Goal: Task Accomplishment & Management: Manage account settings

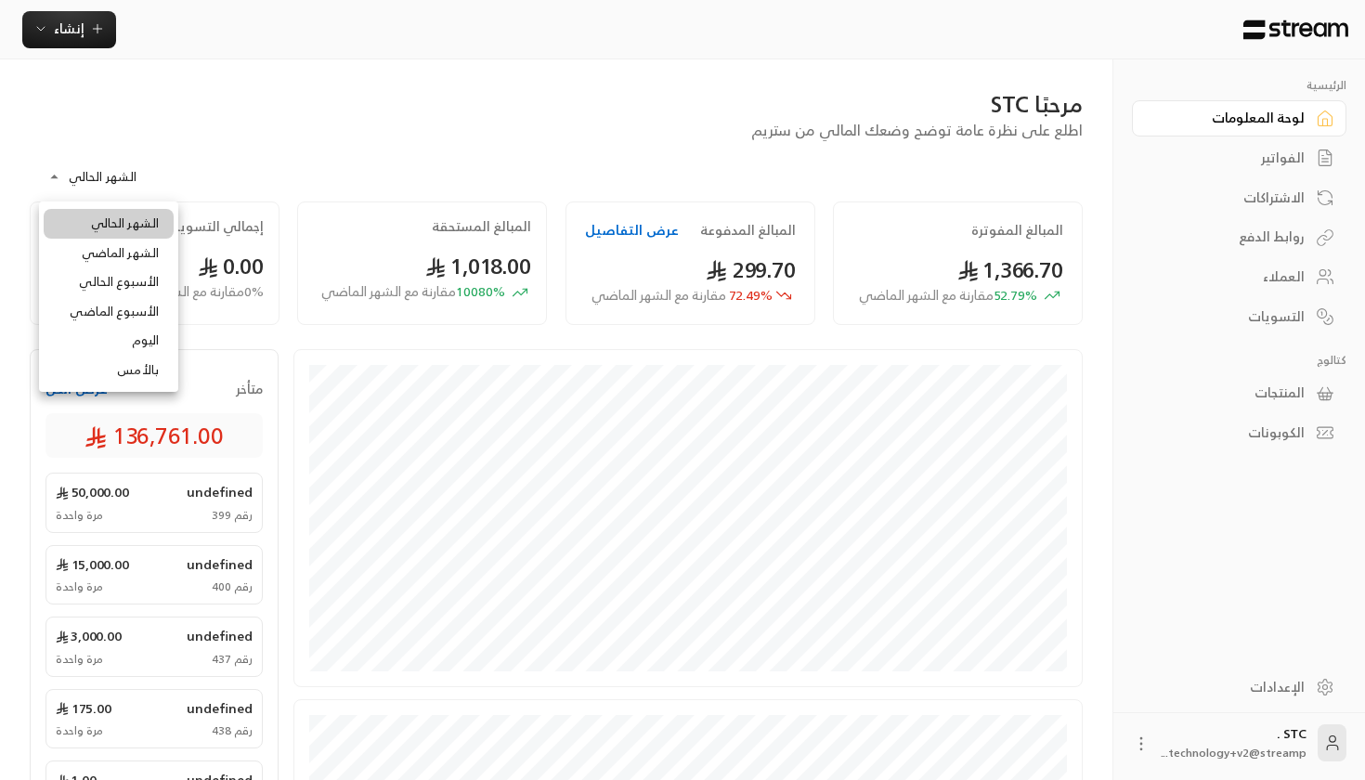
click at [110, 181] on body "**********" at bounding box center [682, 390] width 1365 height 780
click at [324, 158] on div at bounding box center [682, 390] width 1365 height 780
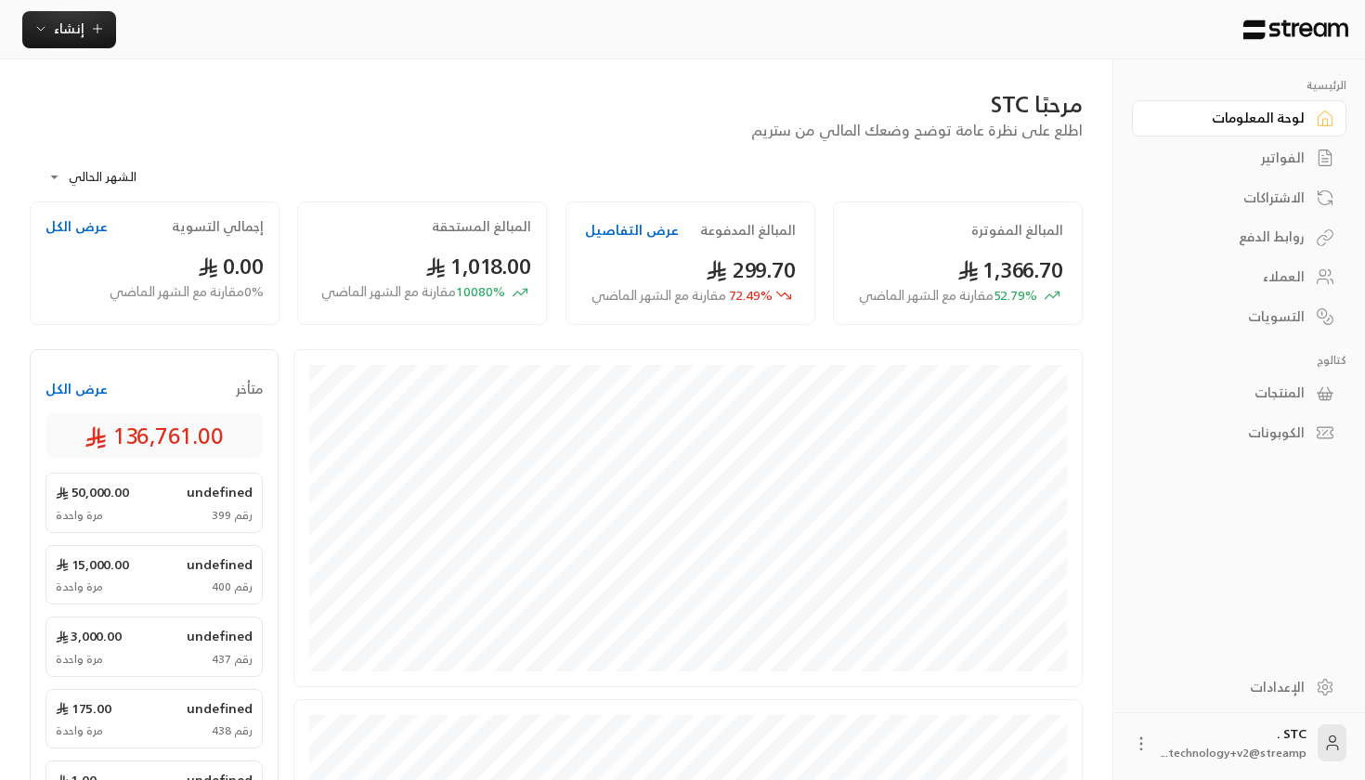
click at [1330, 150] on icon at bounding box center [1324, 158] width 19 height 19
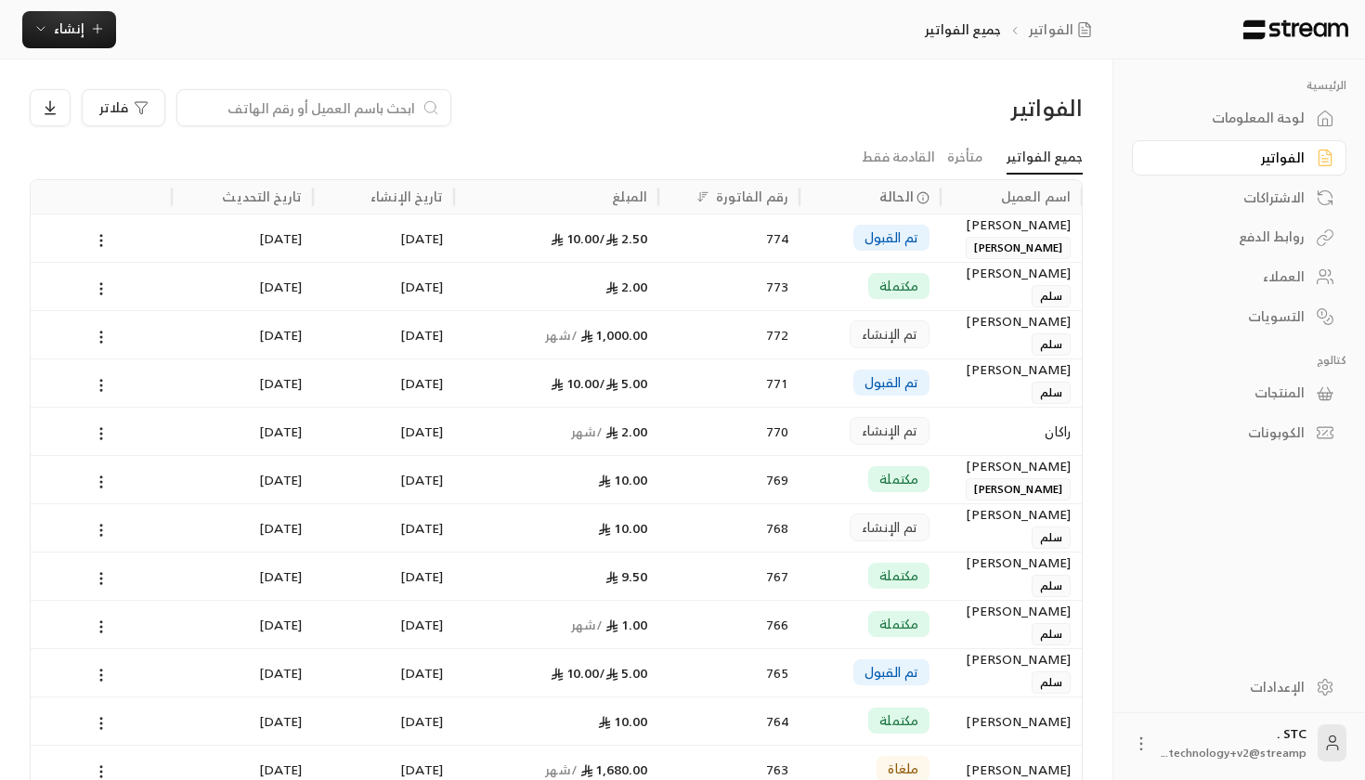
click at [1249, 136] on div "الفواتير" at bounding box center [1239, 156] width 214 height 40
click at [1246, 119] on div "لوحة المعلومات" at bounding box center [1229, 118] width 149 height 19
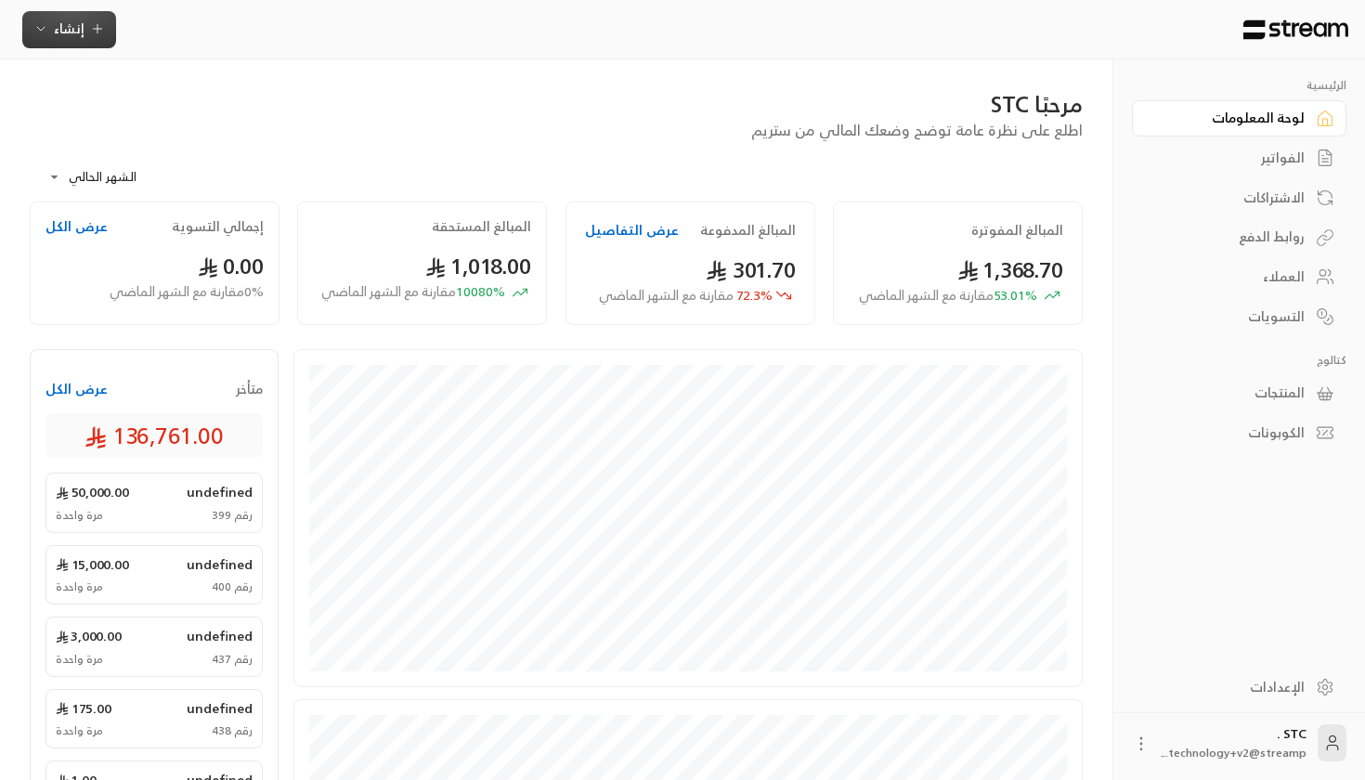
click at [92, 44] on button "إنشاء" at bounding box center [69, 29] width 94 height 37
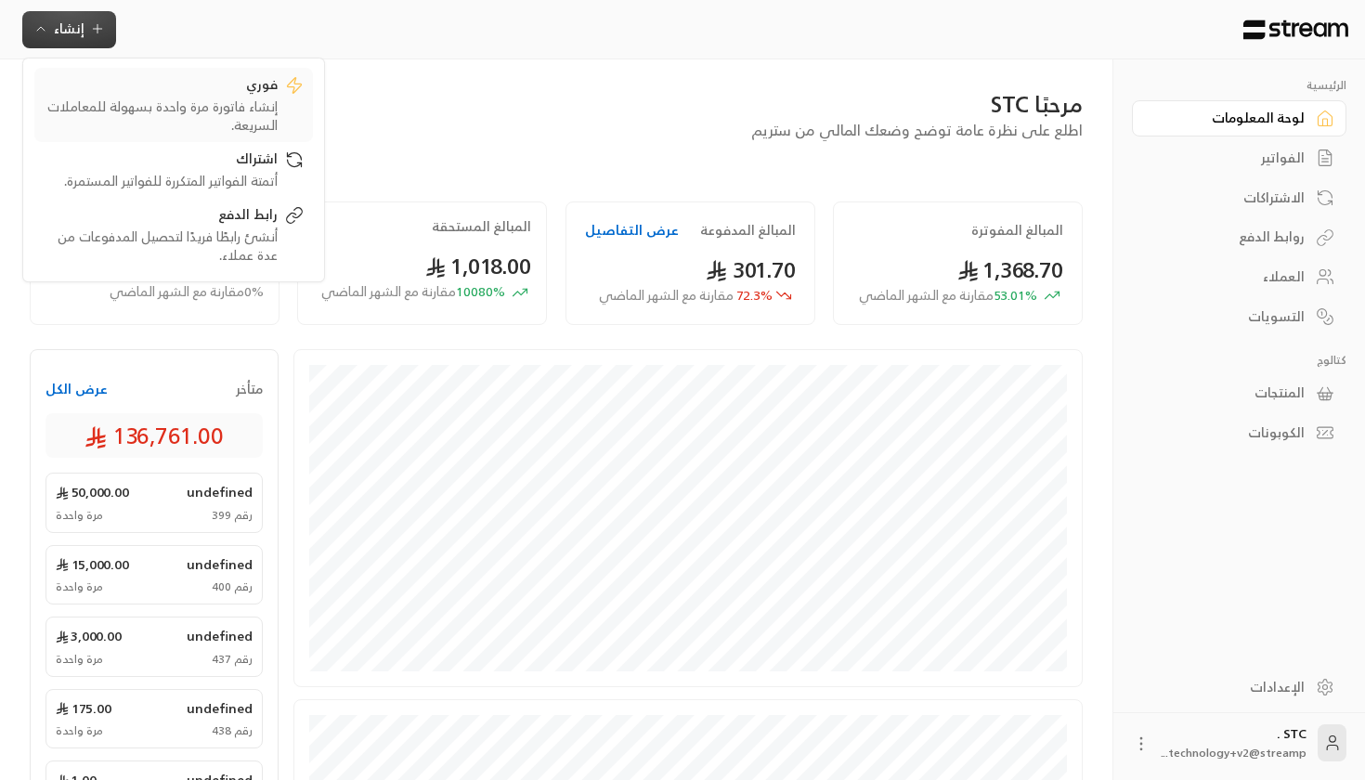
click at [188, 84] on div "فوري" at bounding box center [161, 86] width 234 height 22
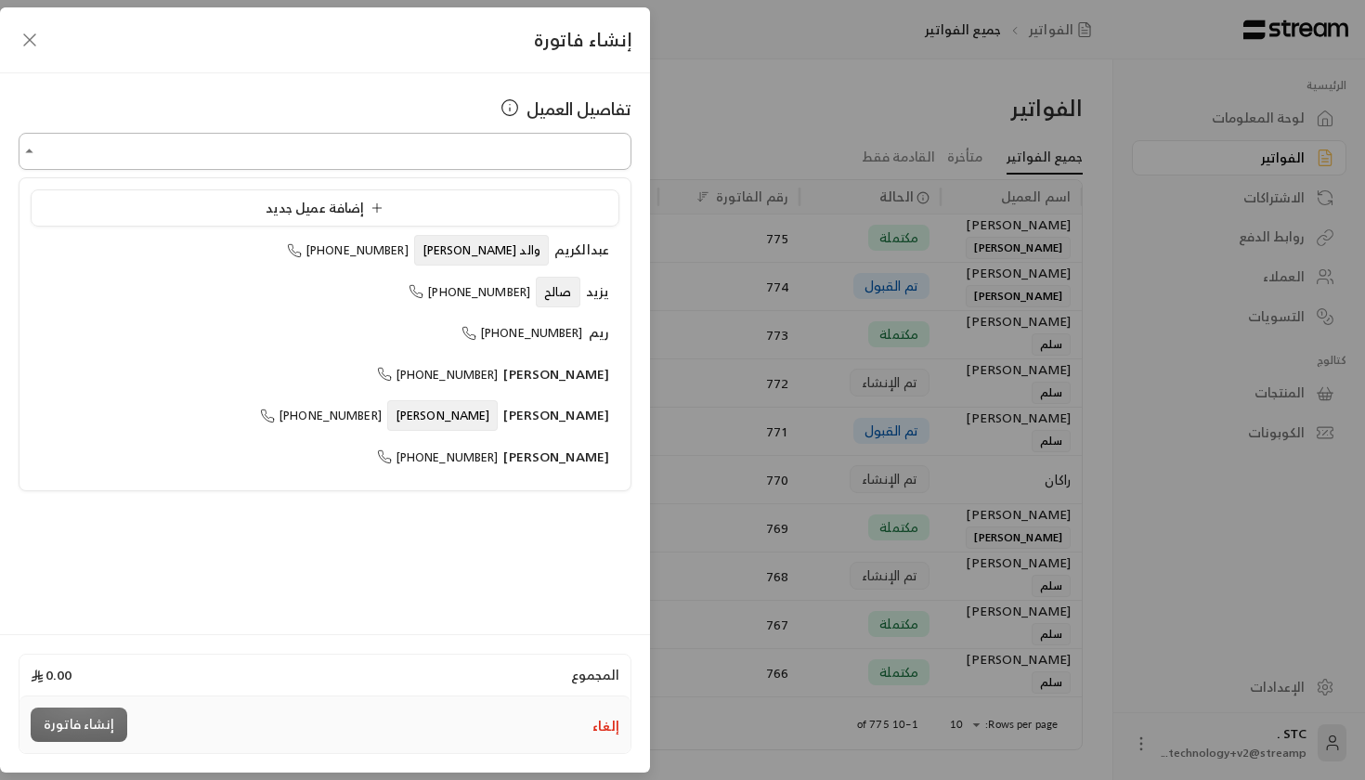
click at [503, 153] on input "اختر العميل" at bounding box center [325, 152] width 613 height 32
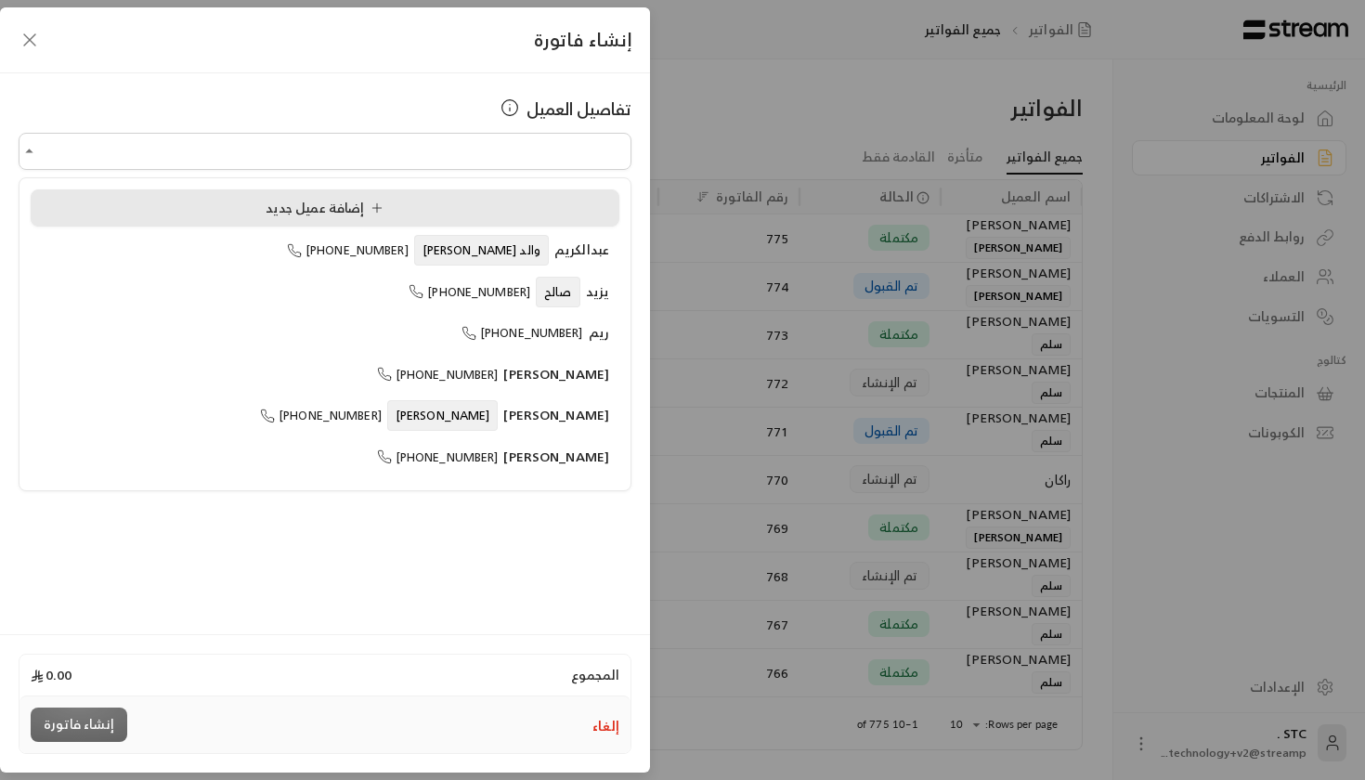
click at [268, 210] on span "إضافة عميل جديد" at bounding box center [327, 207] width 125 height 23
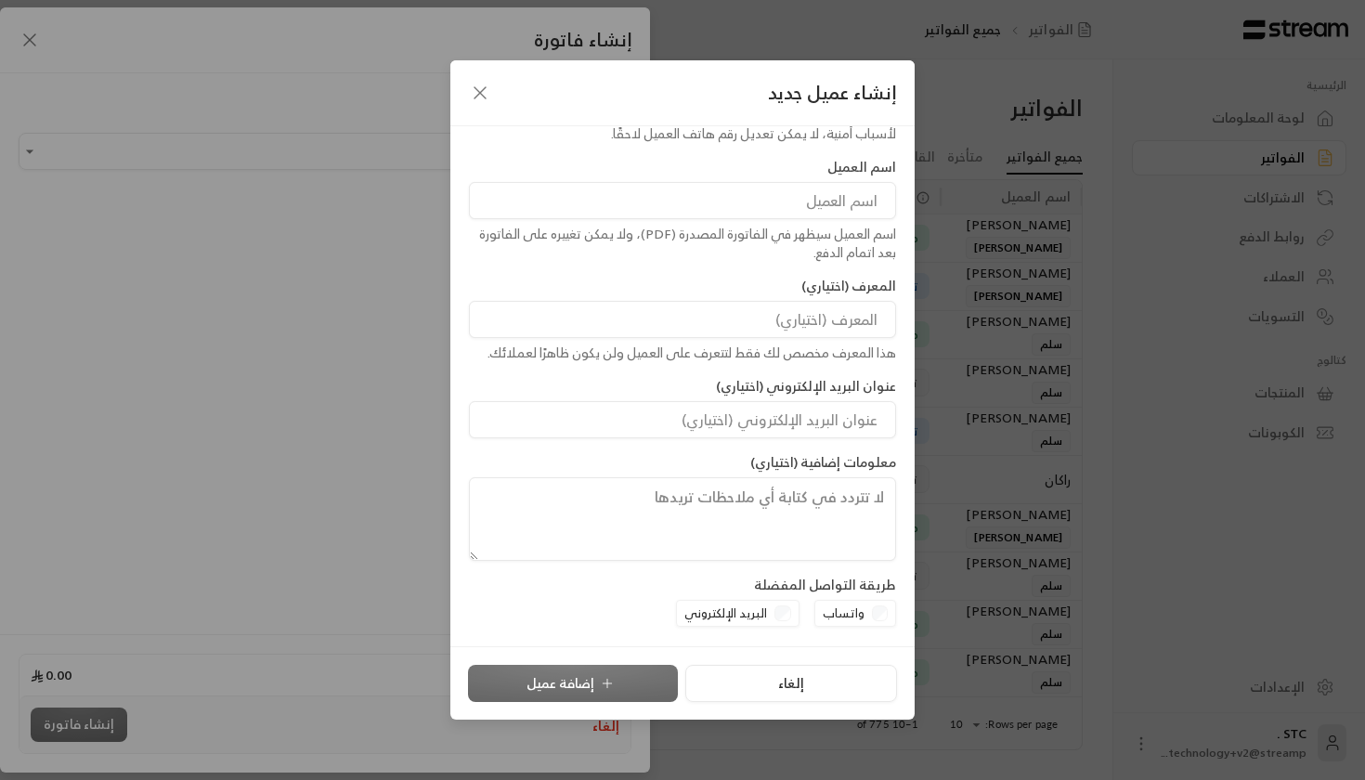
scroll to position [86, 0]
click at [773, 689] on button "إلغاء" at bounding box center [790, 683] width 211 height 37
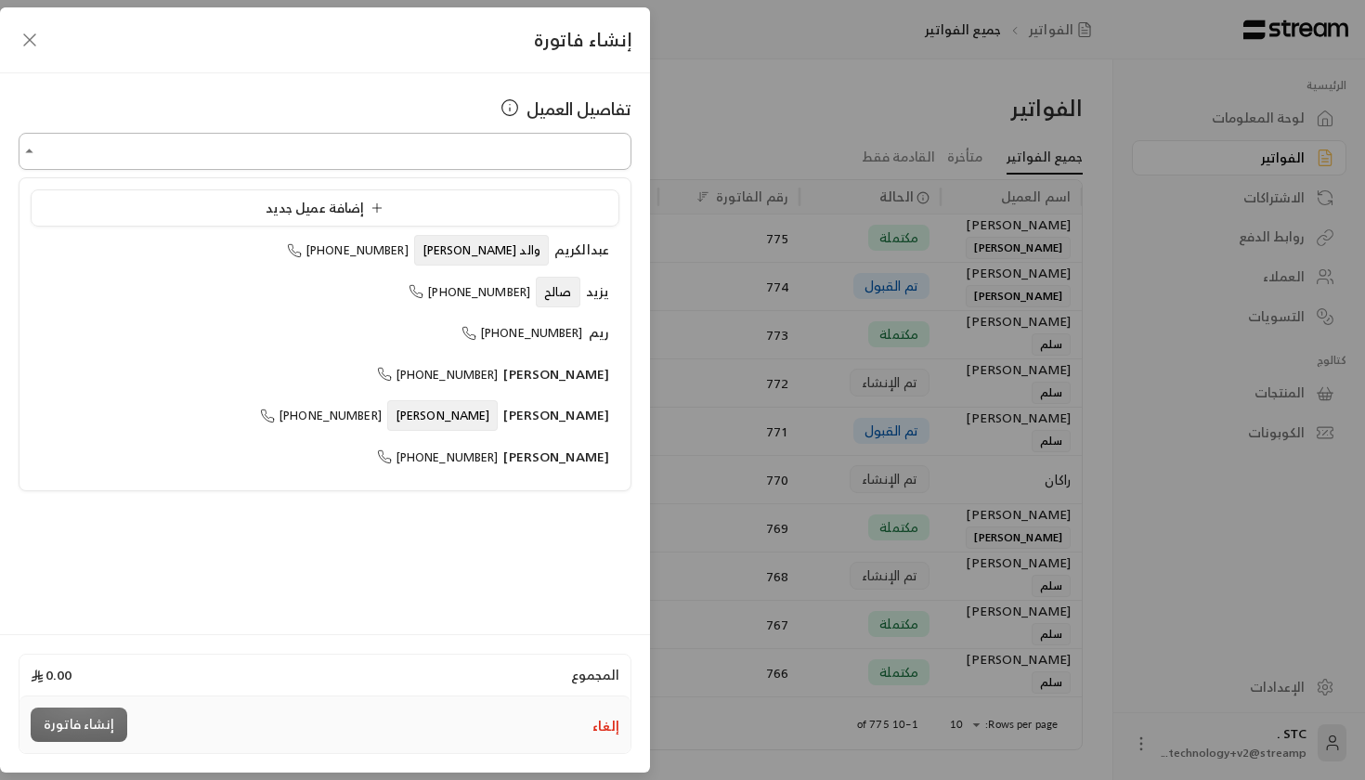
click at [509, 137] on input "اختر العميل" at bounding box center [325, 152] width 613 height 32
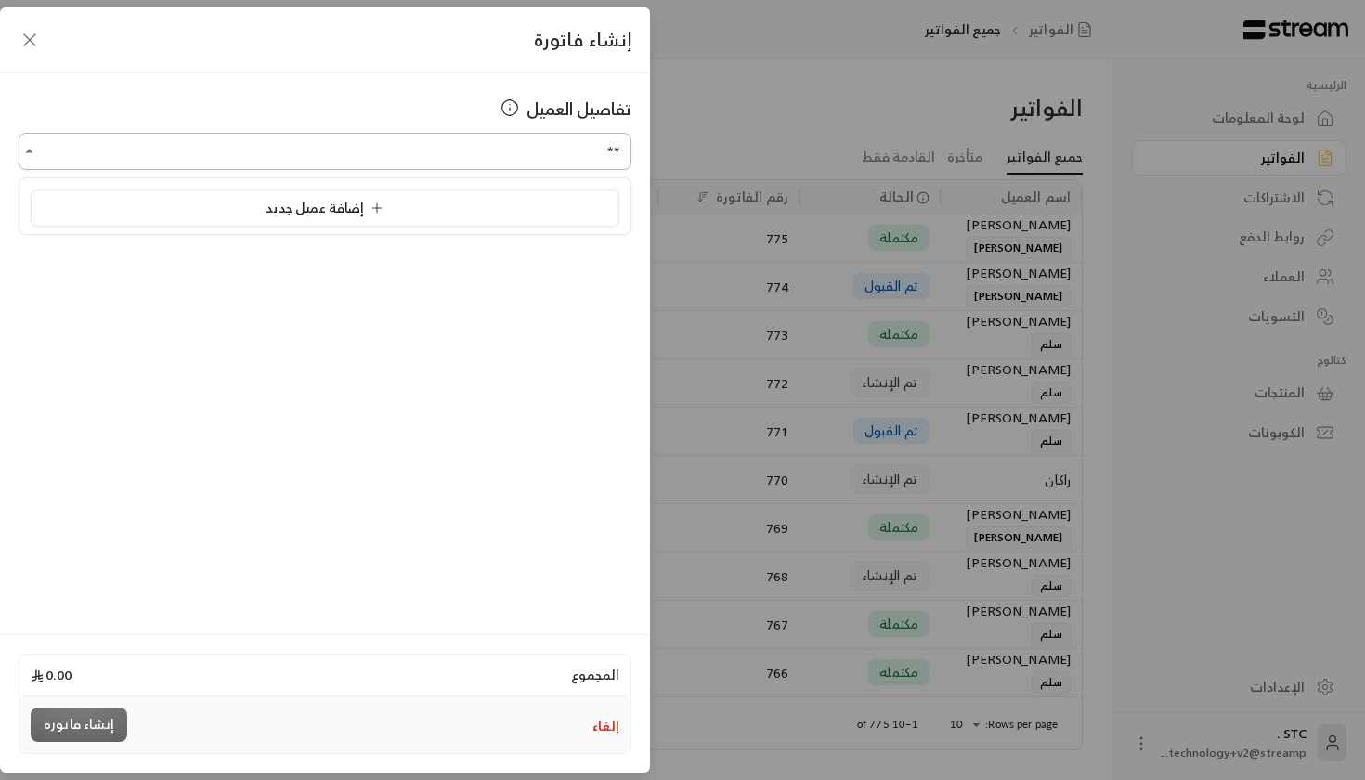
type input "*"
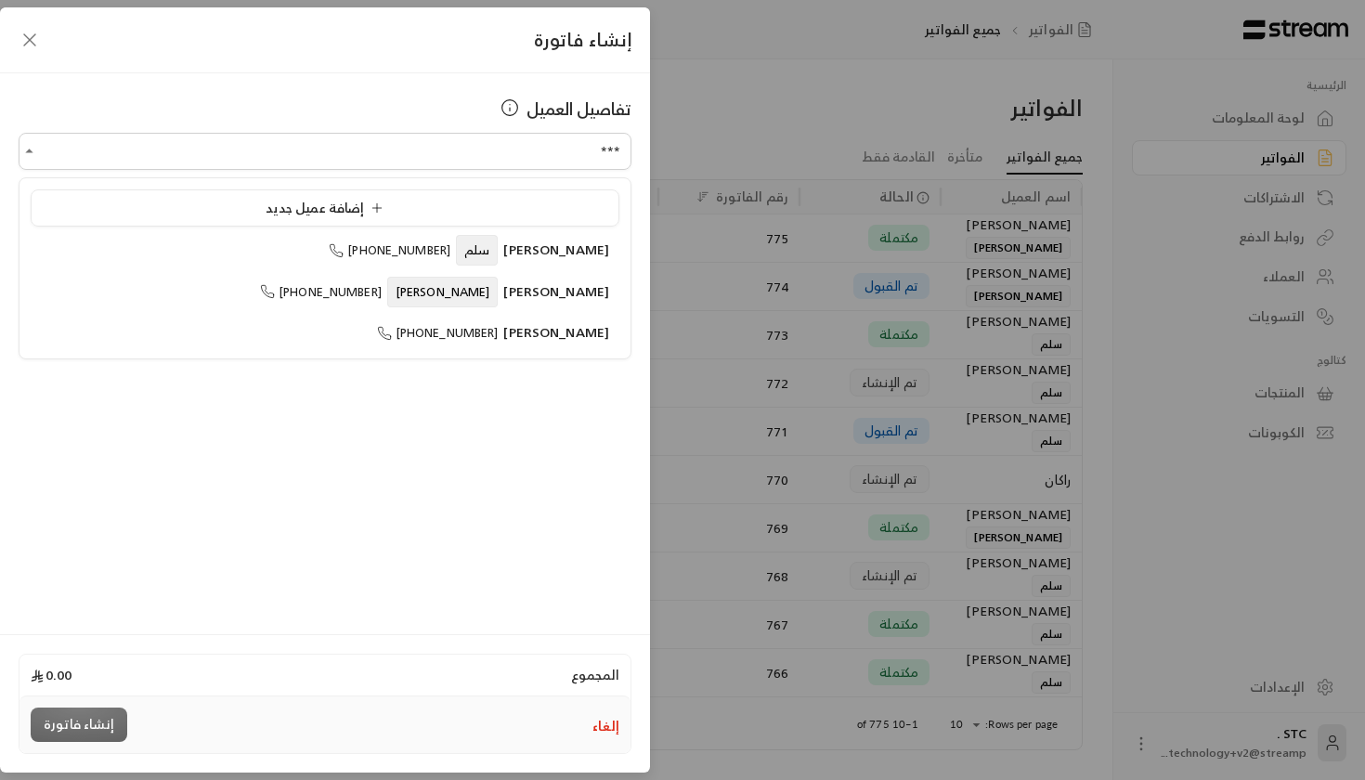
click at [503, 269] on ul "إضافة عميل جديد [PERSON_NAME] [PHONE_NUMBER] [PERSON_NAME] [PHONE_NUMBER] [PERS…" at bounding box center [324, 268] width 611 height 180
click at [450, 251] on span "[PHONE_NUMBER]" at bounding box center [390, 250] width 122 height 21
type input "**********"
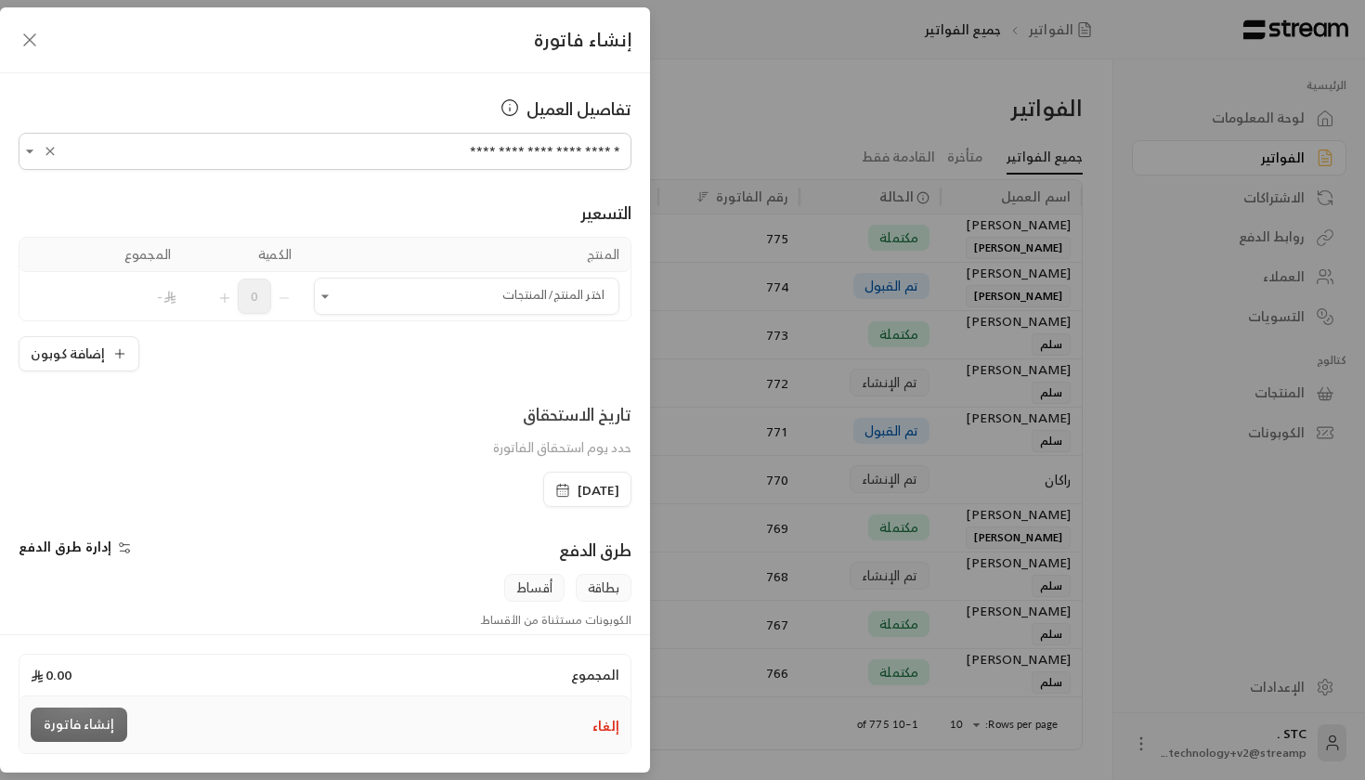
click at [358, 277] on td "اختر المنتج/المنتجات اختر المنتج/المنتجات" at bounding box center [467, 296] width 328 height 48
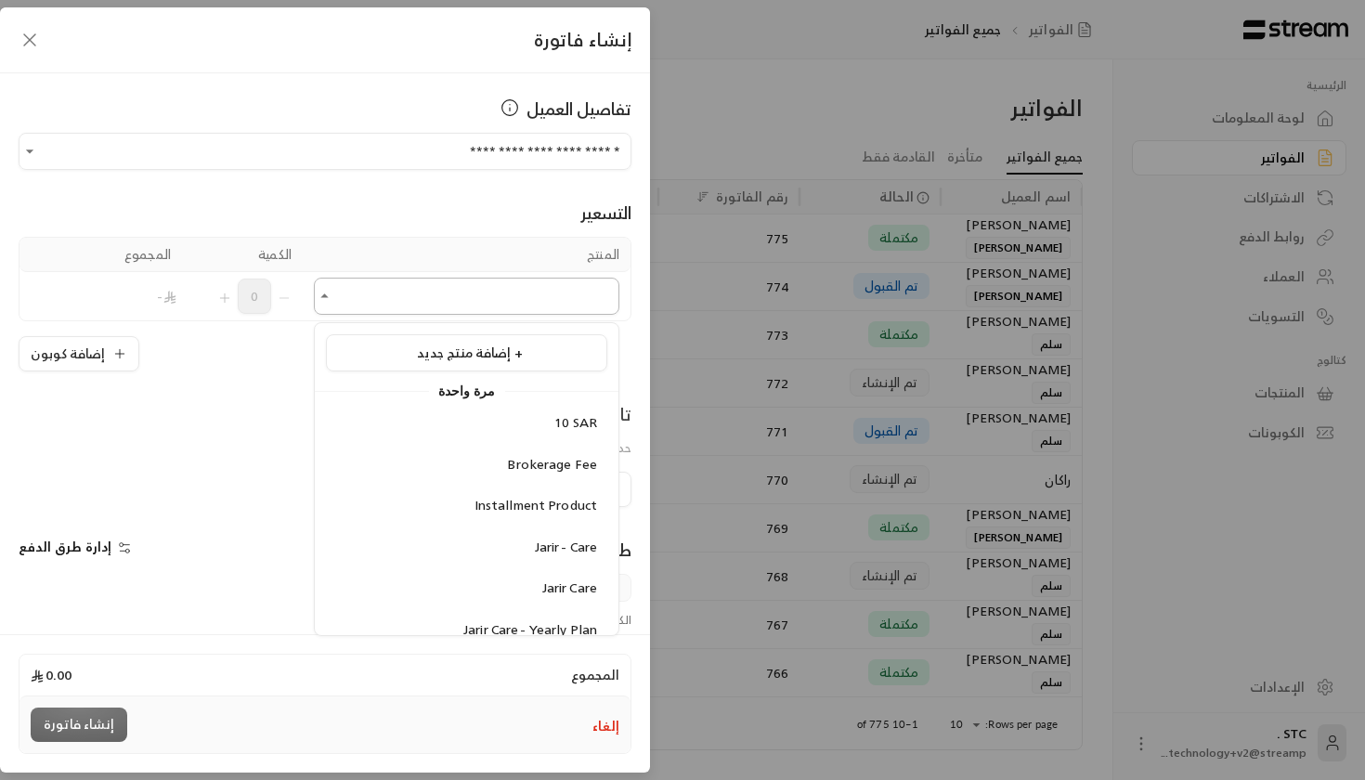
click at [361, 293] on input "اختر العميل" at bounding box center [466, 296] width 305 height 32
click at [501, 416] on div "10 SAR" at bounding box center [466, 422] width 261 height 19
type input "******"
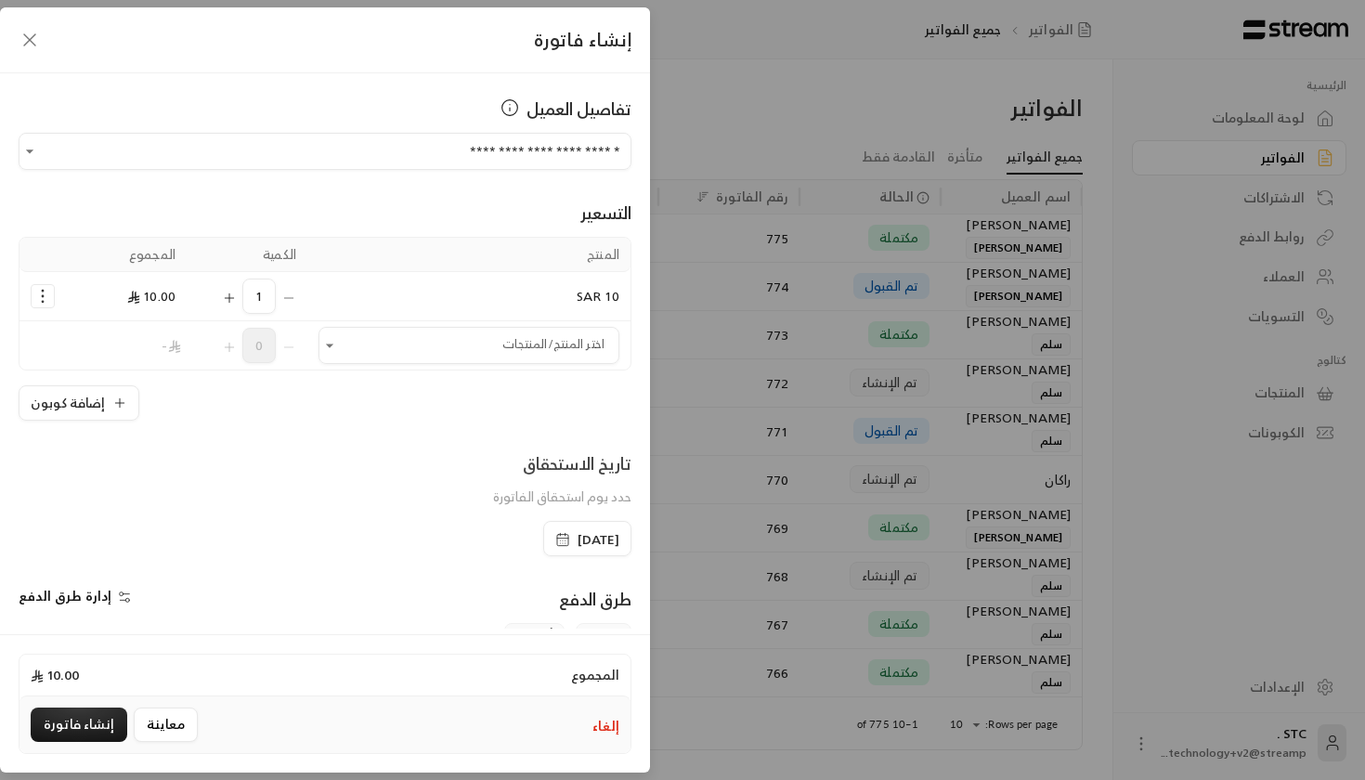
click at [55, 425] on div "**********" at bounding box center [325, 350] width 650 height 555
click at [64, 412] on button "إضافة كوبون" at bounding box center [79, 402] width 121 height 35
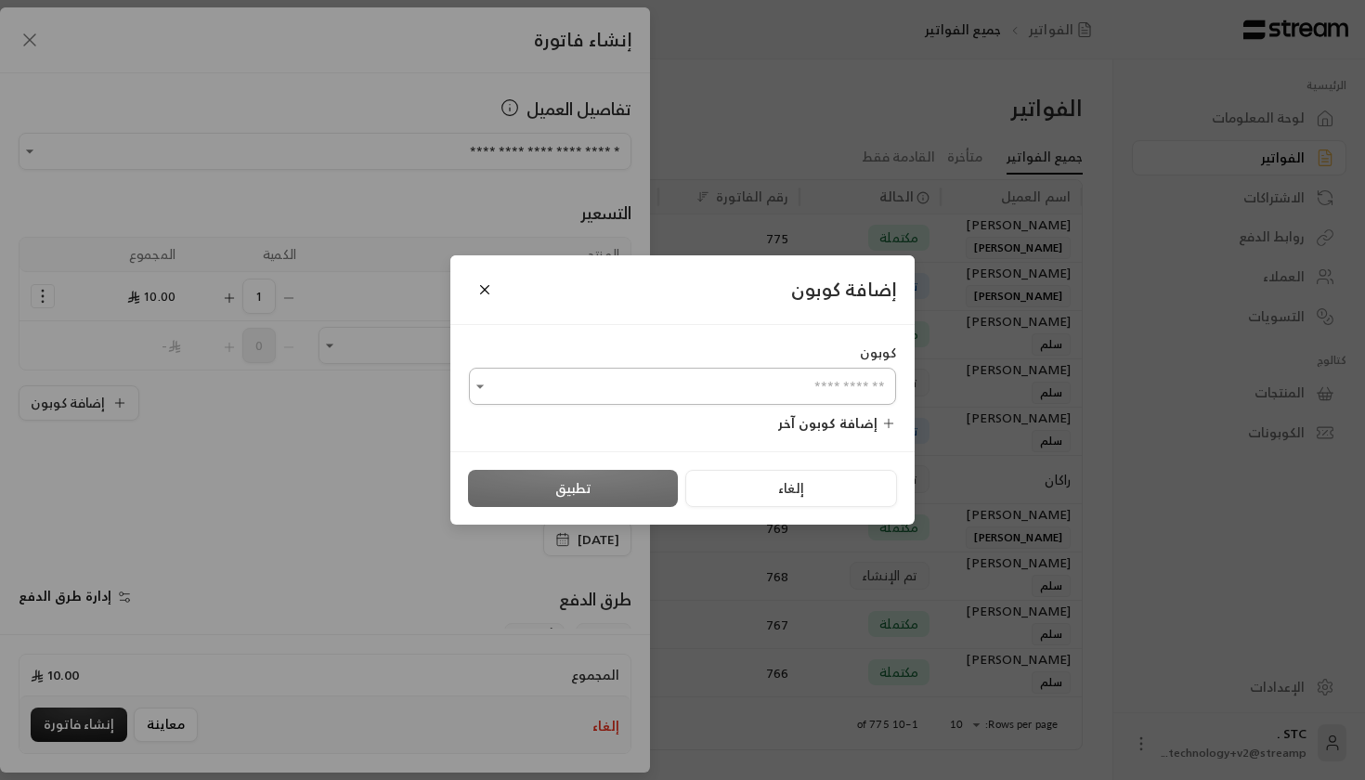
click at [681, 399] on input "اختر العميل" at bounding box center [682, 386] width 427 height 32
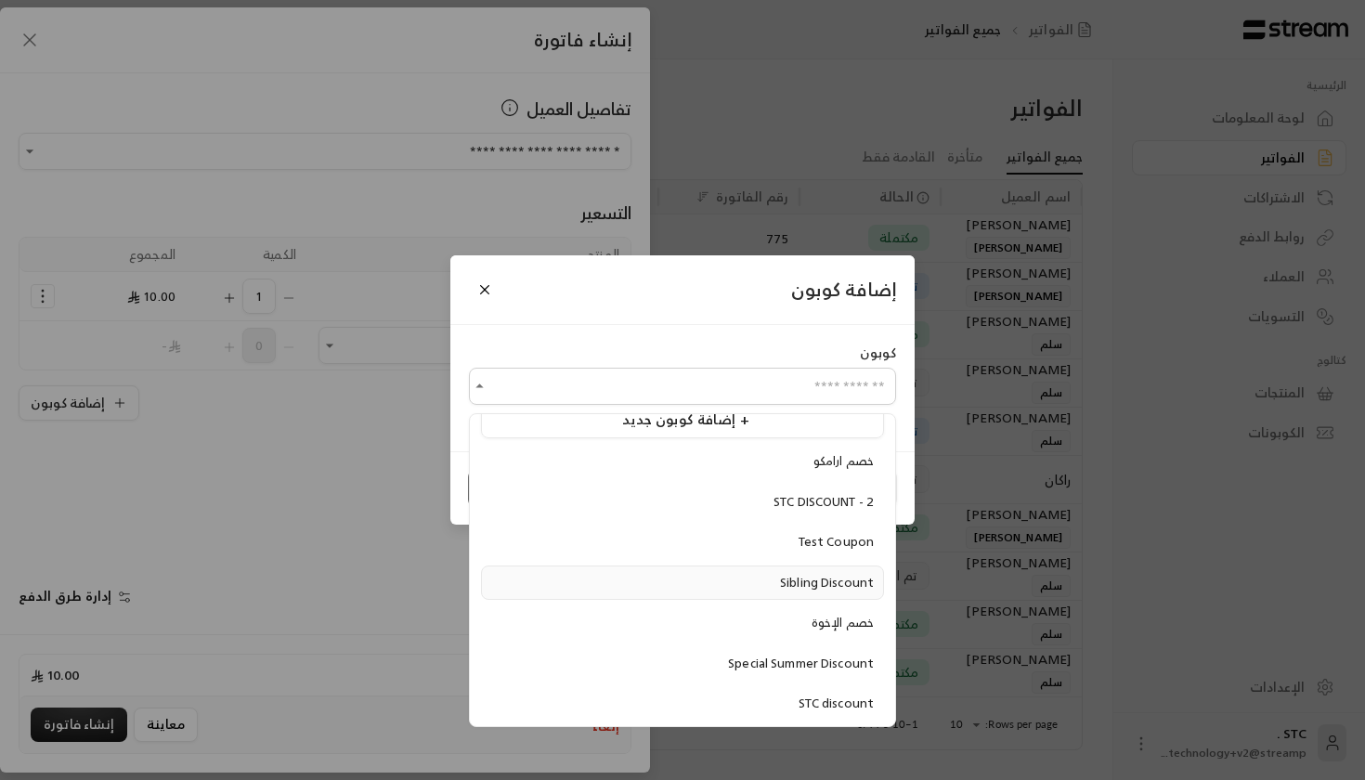
scroll to position [23, 0]
click at [703, 495] on div "STC DISCOUNT - 2" at bounding box center [682, 503] width 382 height 19
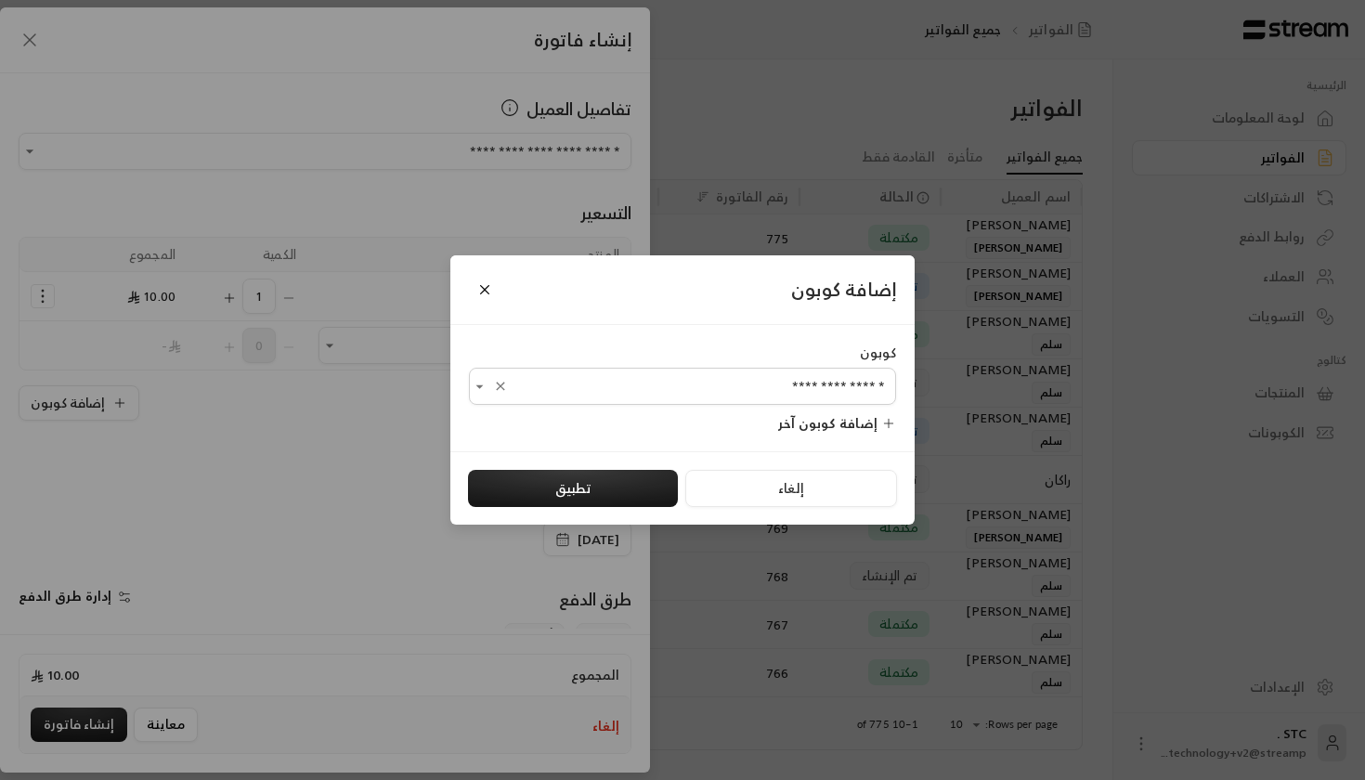
type input "**********"
click at [589, 478] on button "تطبيق" at bounding box center [573, 488] width 210 height 37
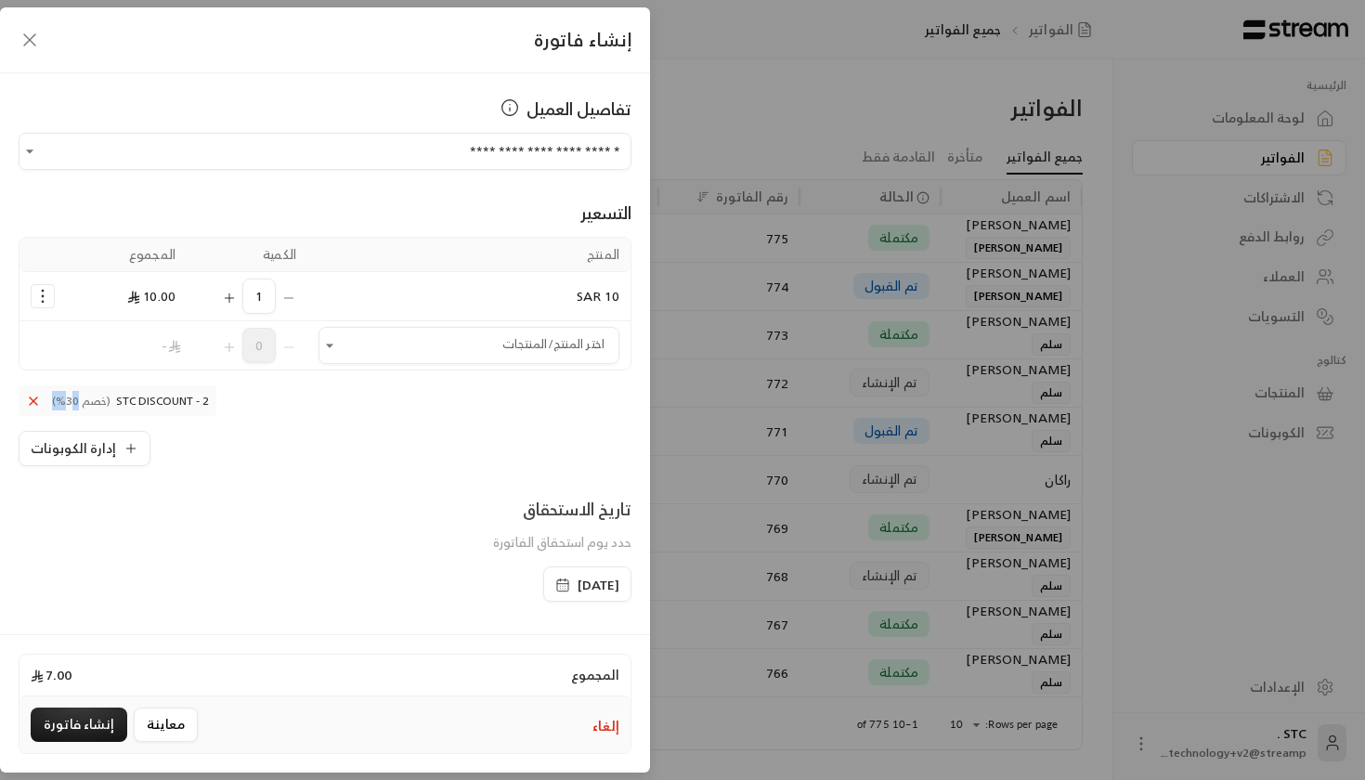
drag, startPoint x: 75, startPoint y: 396, endPoint x: 289, endPoint y: 392, distance: 213.6
click at [290, 393] on div "STC DISCOUNT - 2 (خصم 30%) إدارة الكوبونات" at bounding box center [325, 425] width 613 height 81
click at [300, 404] on div "STC DISCOUNT - 2 (خصم 30%) إدارة الكوبونات" at bounding box center [325, 425] width 613 height 81
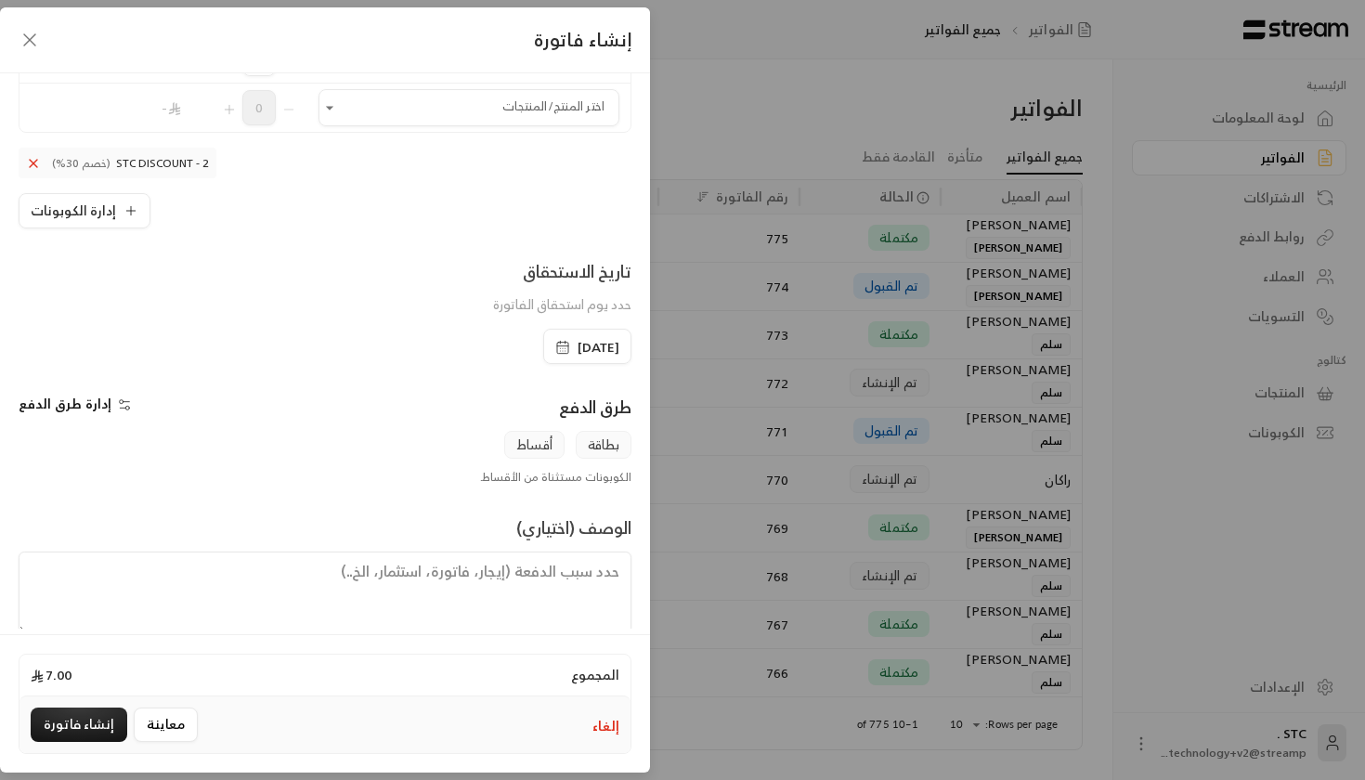
scroll to position [240, 0]
click at [577, 336] on span "[DATE]" at bounding box center [598, 345] width 42 height 19
click at [329, 440] on div "بطاقة أقساط" at bounding box center [324, 443] width 631 height 28
click at [44, 400] on span "إدارة طرق الدفع" at bounding box center [65, 401] width 93 height 23
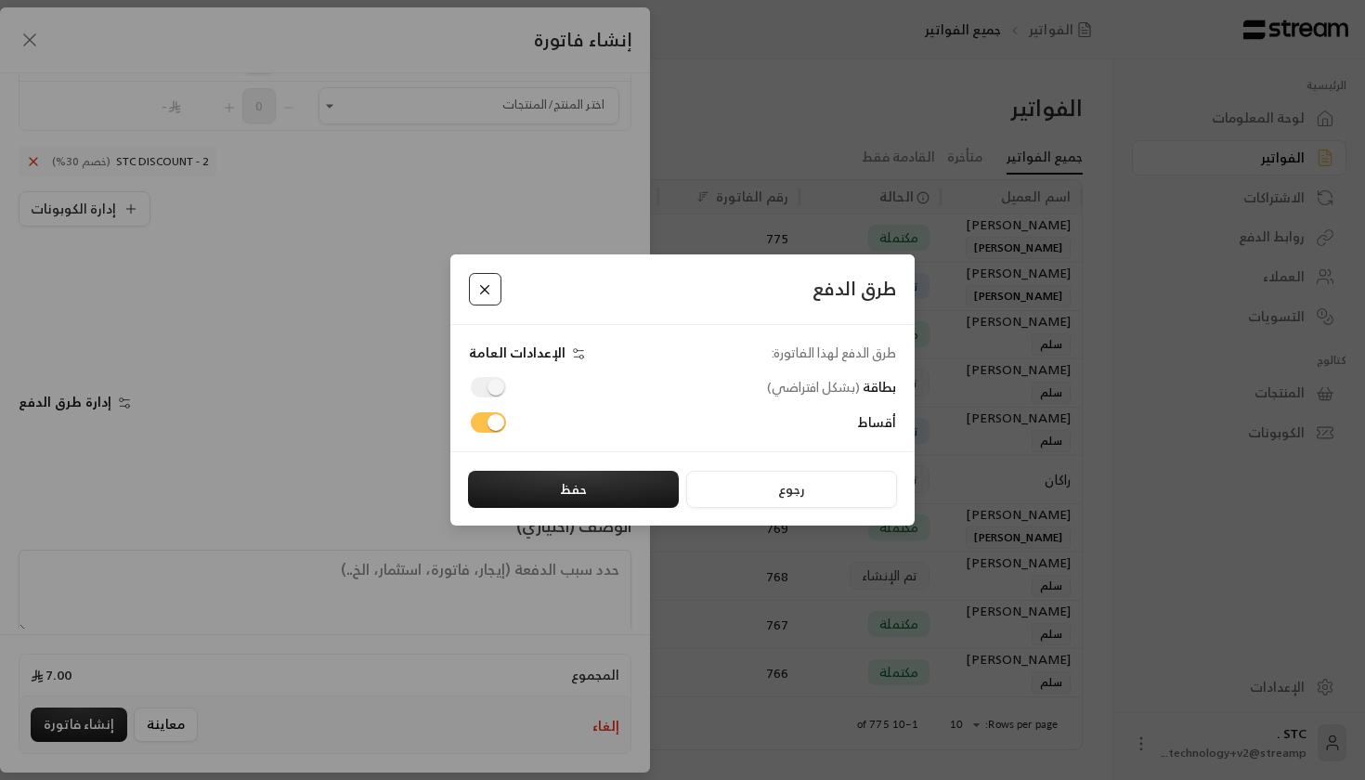
click at [486, 286] on button "Close" at bounding box center [485, 289] width 32 height 32
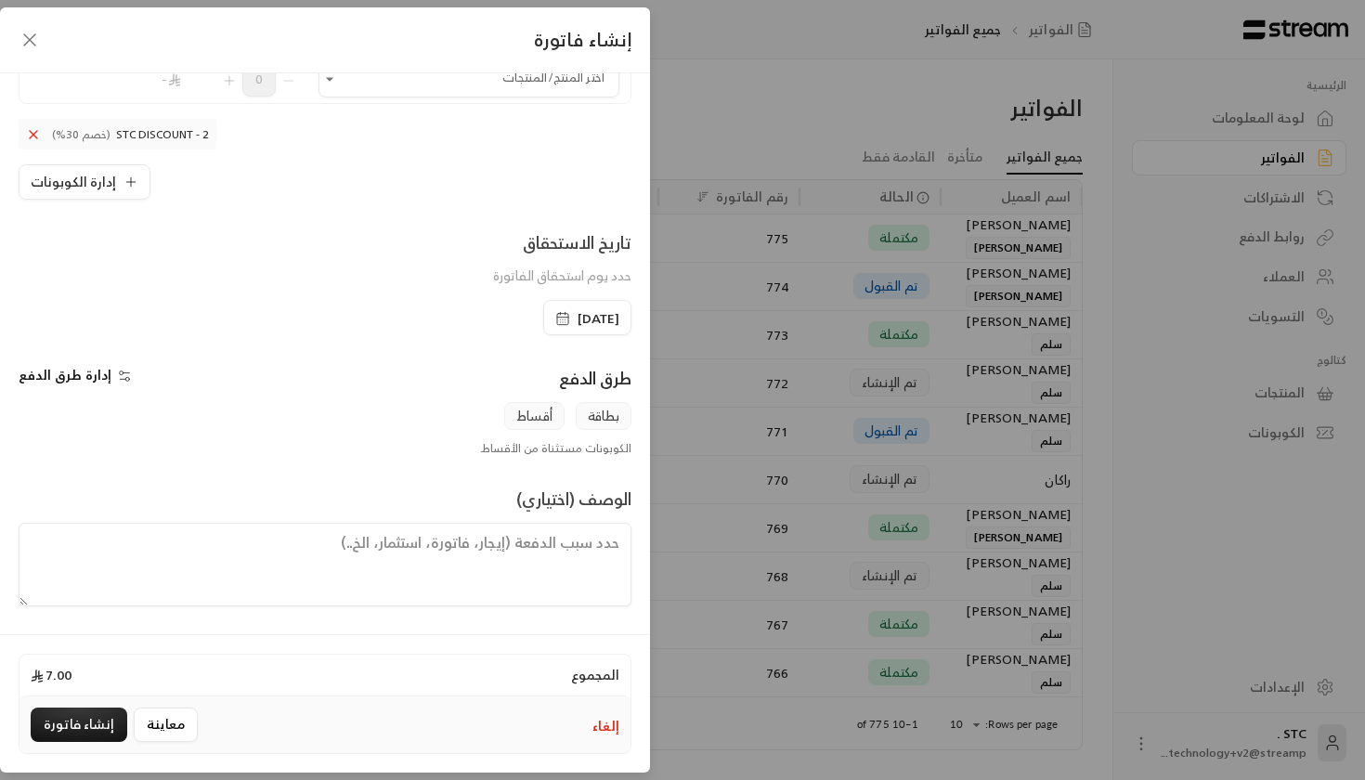
scroll to position [266, 0]
click at [248, 650] on div "المجموع 7.00 إلغاء معاينة إنشاء فاتورة" at bounding box center [325, 703] width 650 height 138
click at [281, 592] on textarea at bounding box center [325, 565] width 613 height 84
type textarea "ن"
click at [579, 533] on textarea "تجربة" at bounding box center [325, 565] width 613 height 84
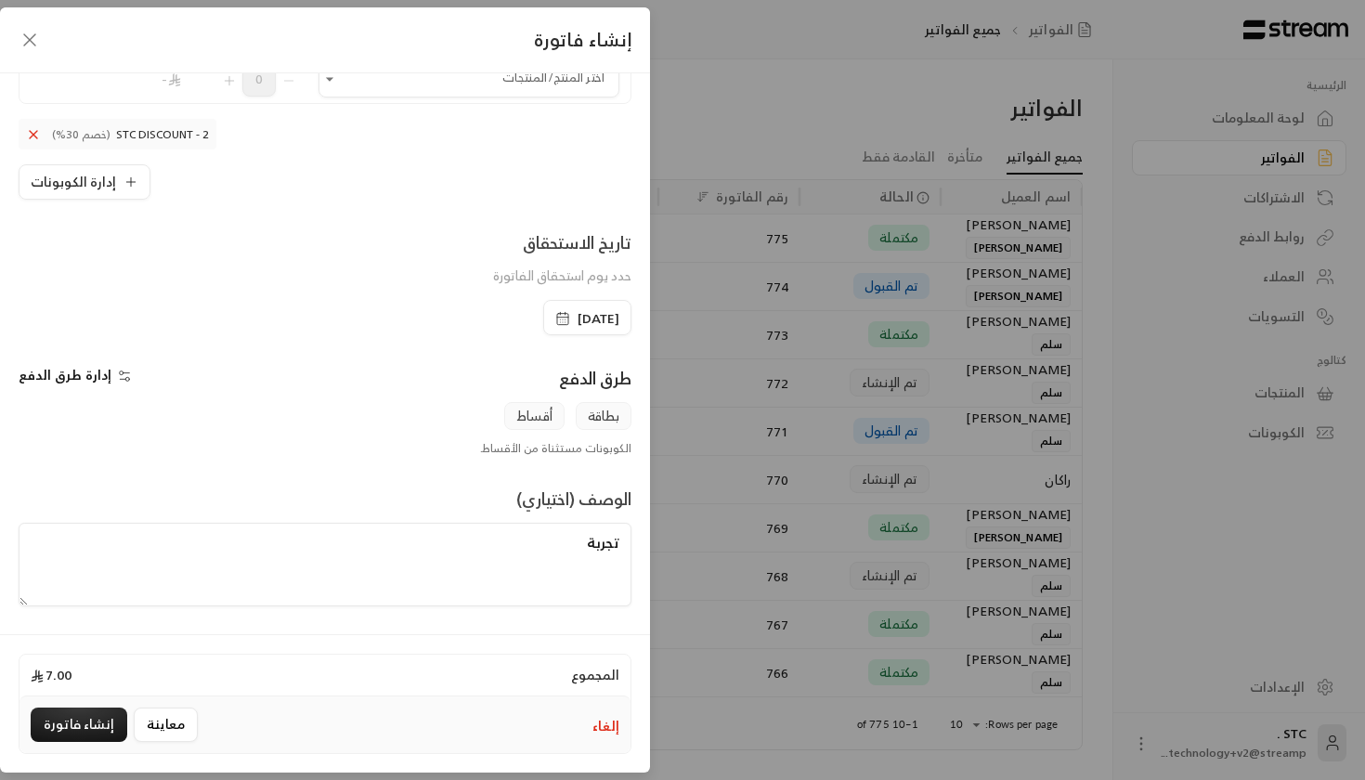
drag, startPoint x: 579, startPoint y: 539, endPoint x: 588, endPoint y: 533, distance: 10.6
click at [588, 533] on textarea "تجربة" at bounding box center [325, 565] width 613 height 84
click at [593, 553] on textarea "تجربة" at bounding box center [325, 565] width 613 height 84
click at [575, 543] on textarea "تجربة" at bounding box center [325, 565] width 613 height 84
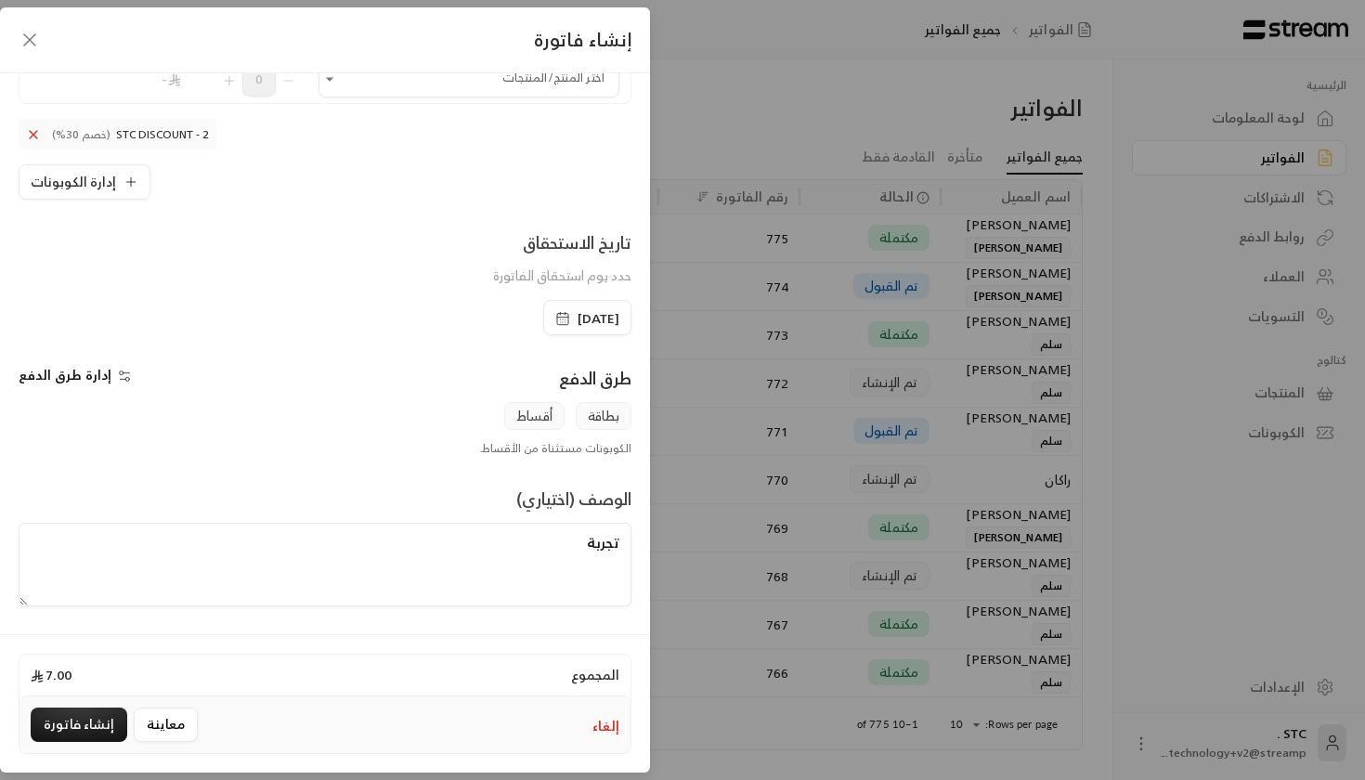
type textarea "تجربة"
drag, startPoint x: 565, startPoint y: 541, endPoint x: 670, endPoint y: 527, distance: 105.8
click at [655, 537] on div "**********" at bounding box center [682, 390] width 1365 height 780
click at [85, 706] on div "إلغاء معاينة إنشاء فاتورة" at bounding box center [324, 724] width 611 height 57
click at [81, 723] on button "إنشاء فاتورة" at bounding box center [79, 724] width 97 height 34
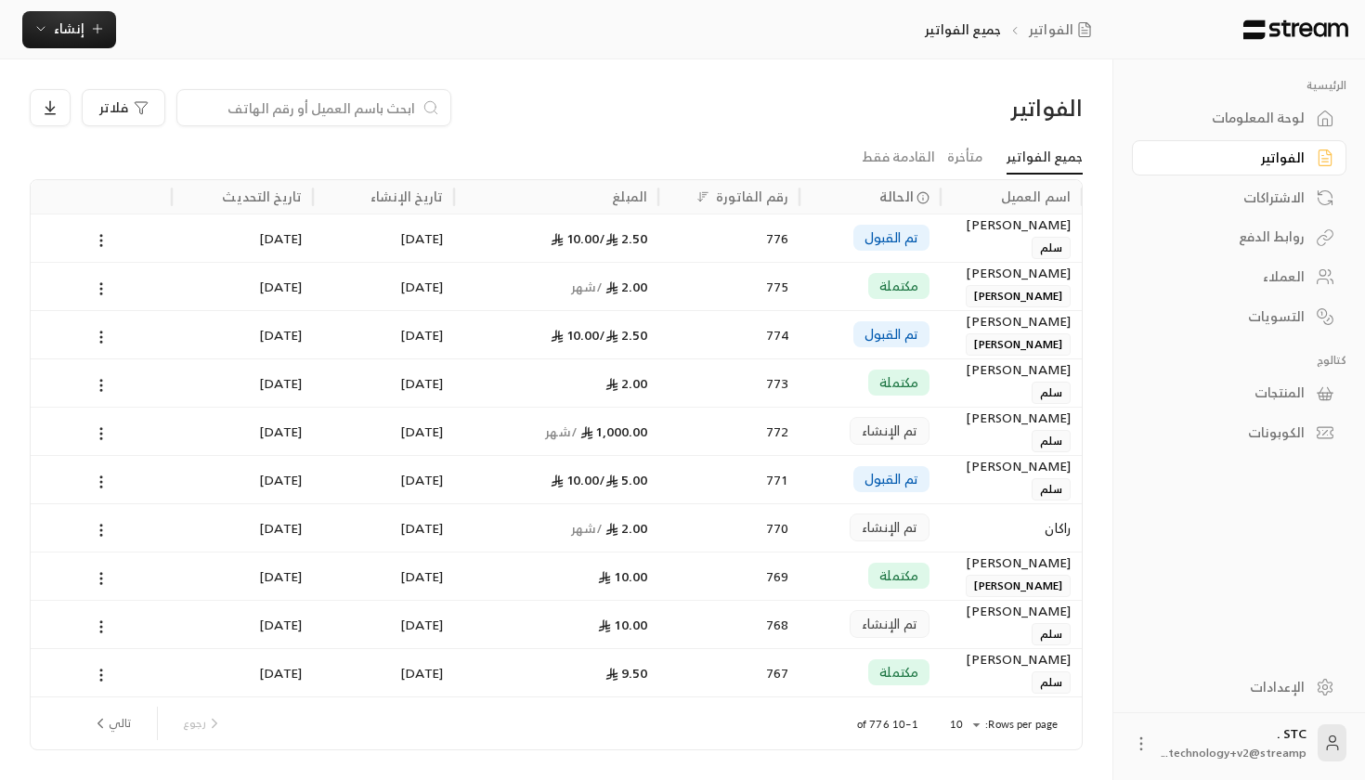
click at [922, 199] on icon at bounding box center [922, 197] width 13 height 13
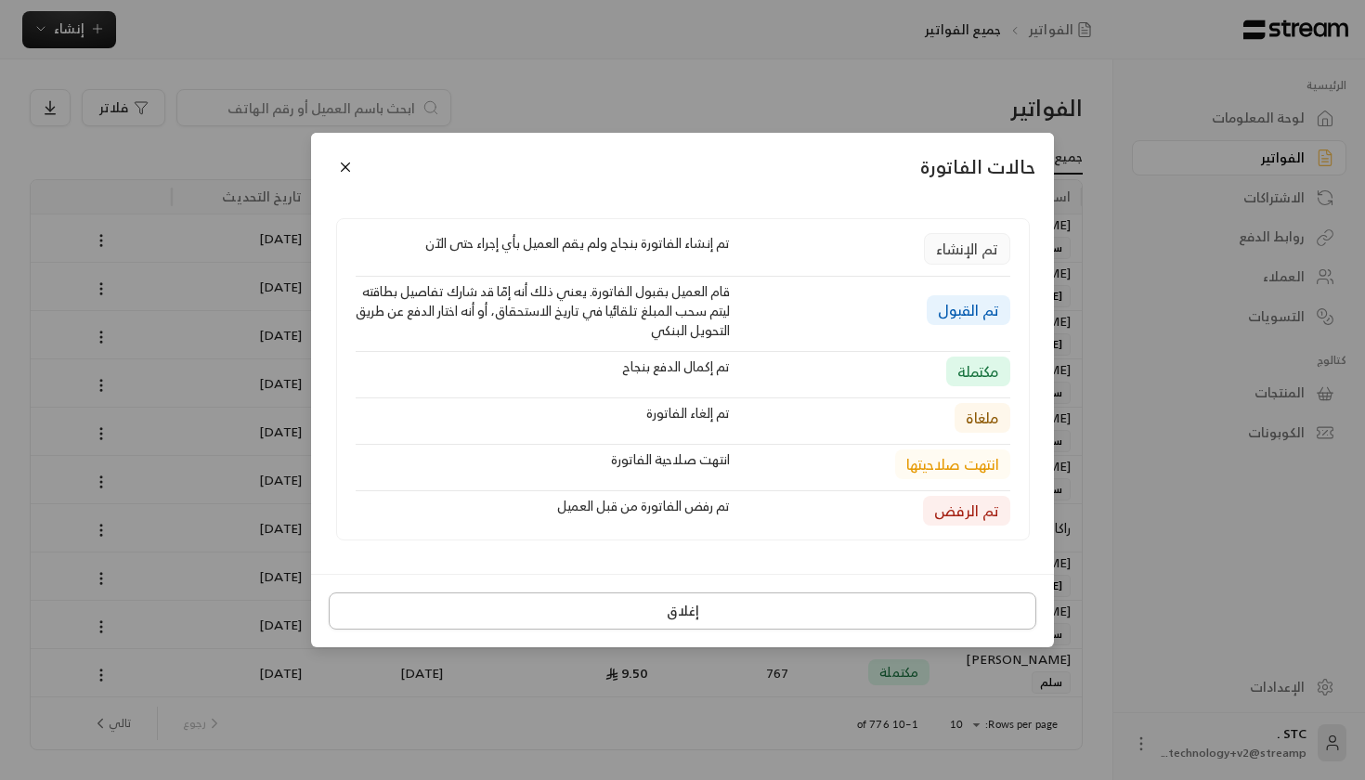
click at [706, 601] on button "إغلاق" at bounding box center [682, 610] width 707 height 37
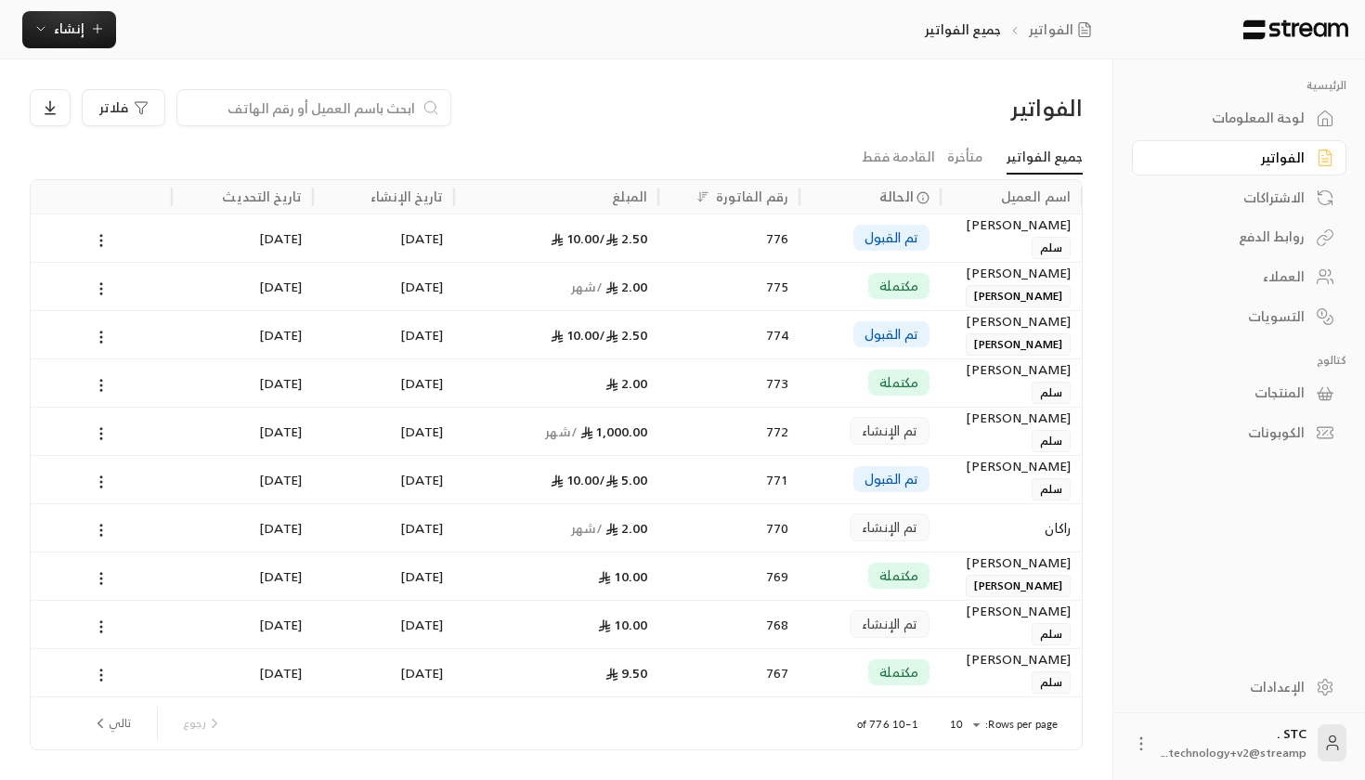
click at [581, 236] on div "2.50 / 10.00" at bounding box center [556, 237] width 182 height 47
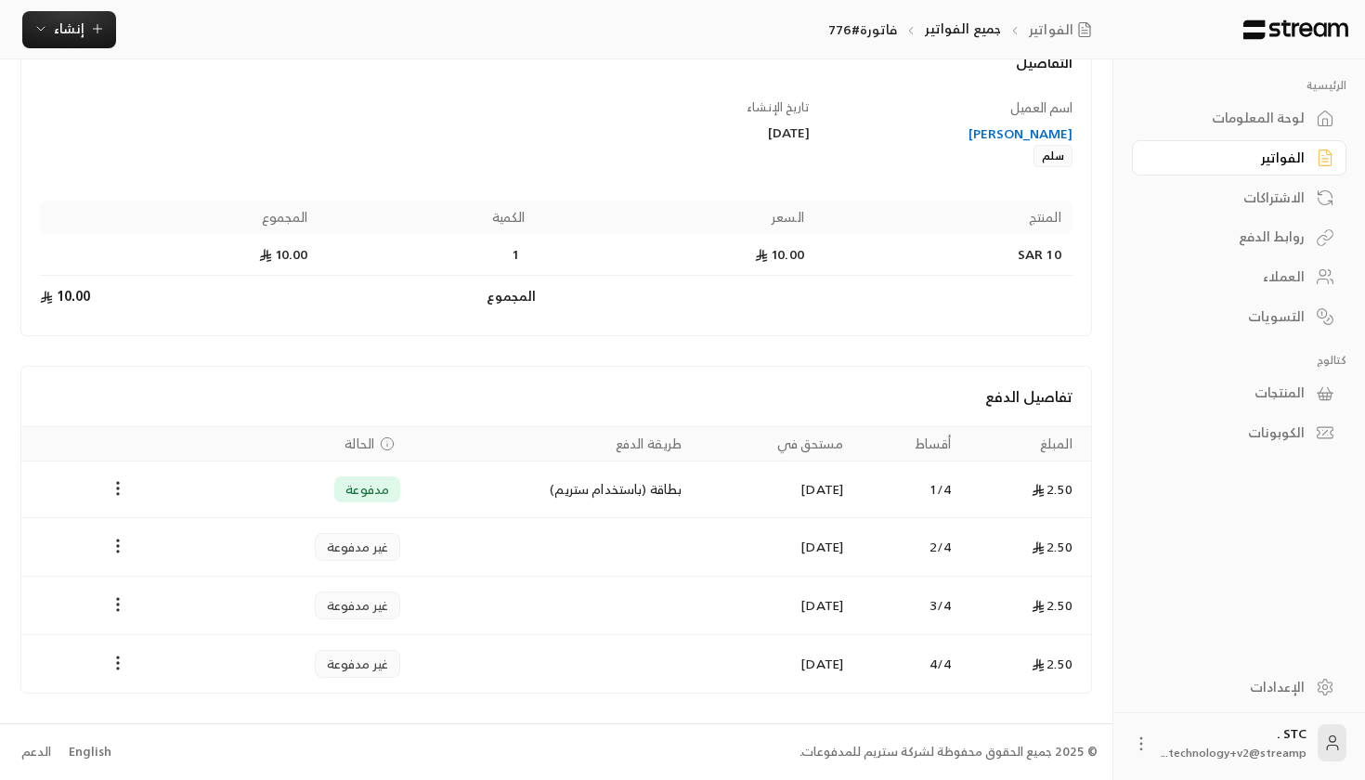
scroll to position [131, 0]
click at [115, 553] on icon "Payments" at bounding box center [118, 546] width 19 height 19
click at [204, 594] on li "تغيير الحالة الى مدفوعة" at bounding box center [187, 594] width 143 height 33
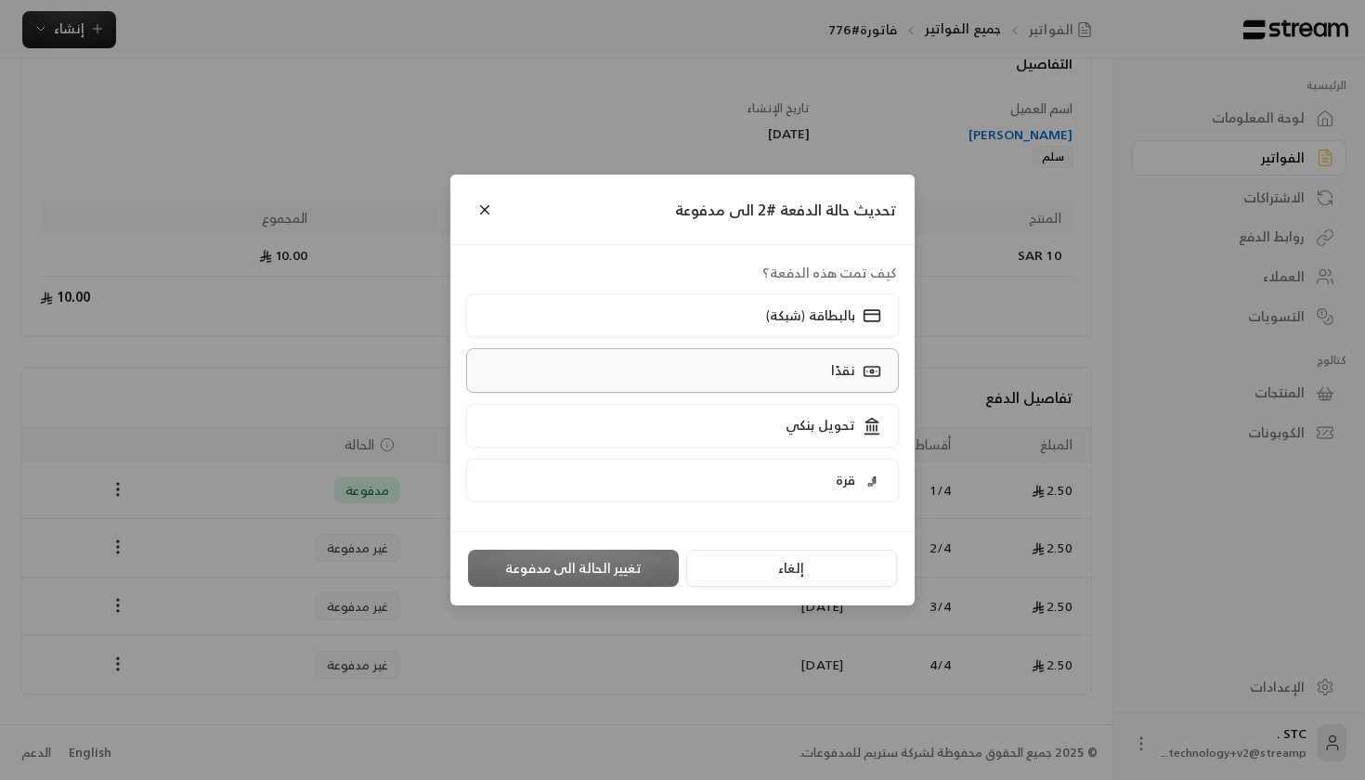
click at [696, 358] on label "نقدًا" at bounding box center [683, 370] width 434 height 44
click at [600, 572] on button "تغيير الحالة الى مدفوعة" at bounding box center [573, 568] width 211 height 37
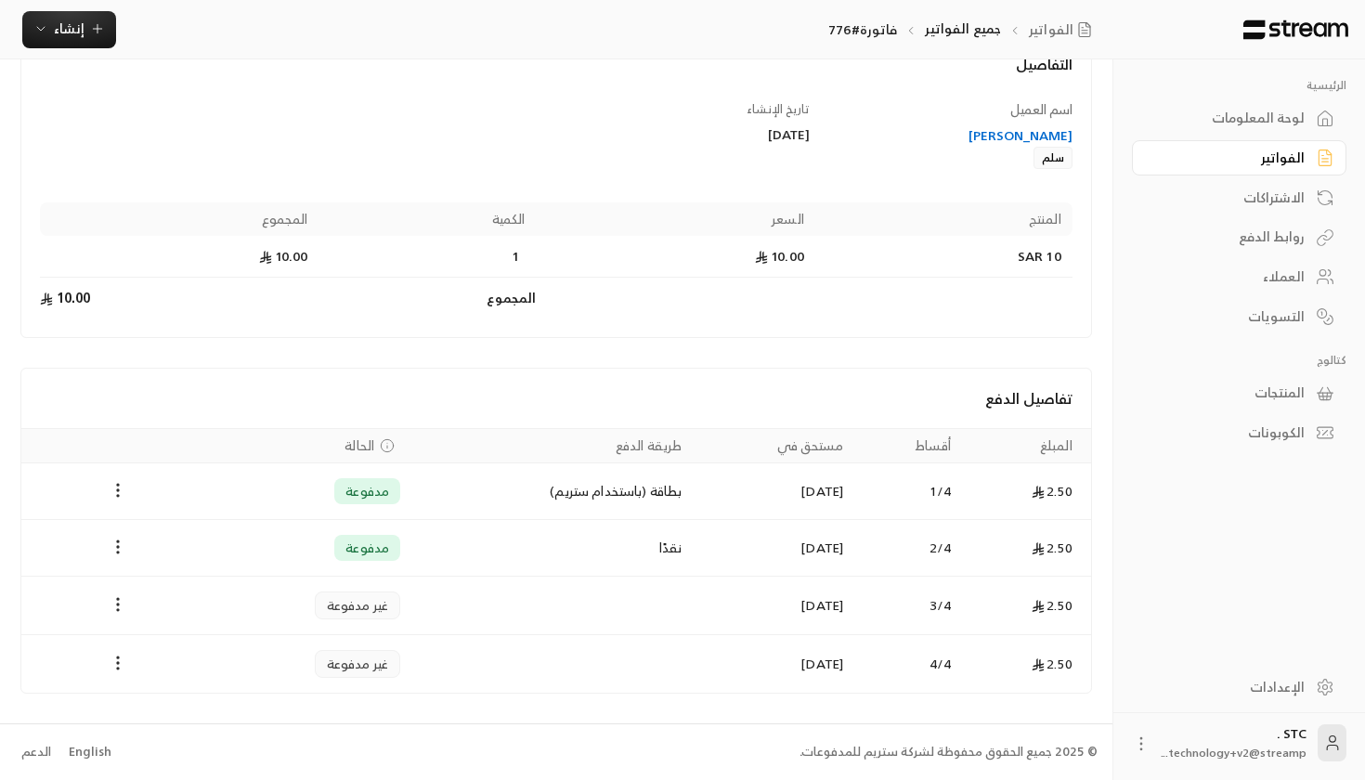
scroll to position [129, 0]
click at [128, 492] on button "Payments" at bounding box center [118, 492] width 22 height 22
click at [133, 568] on li "استرداد" at bounding box center [163, 572] width 95 height 33
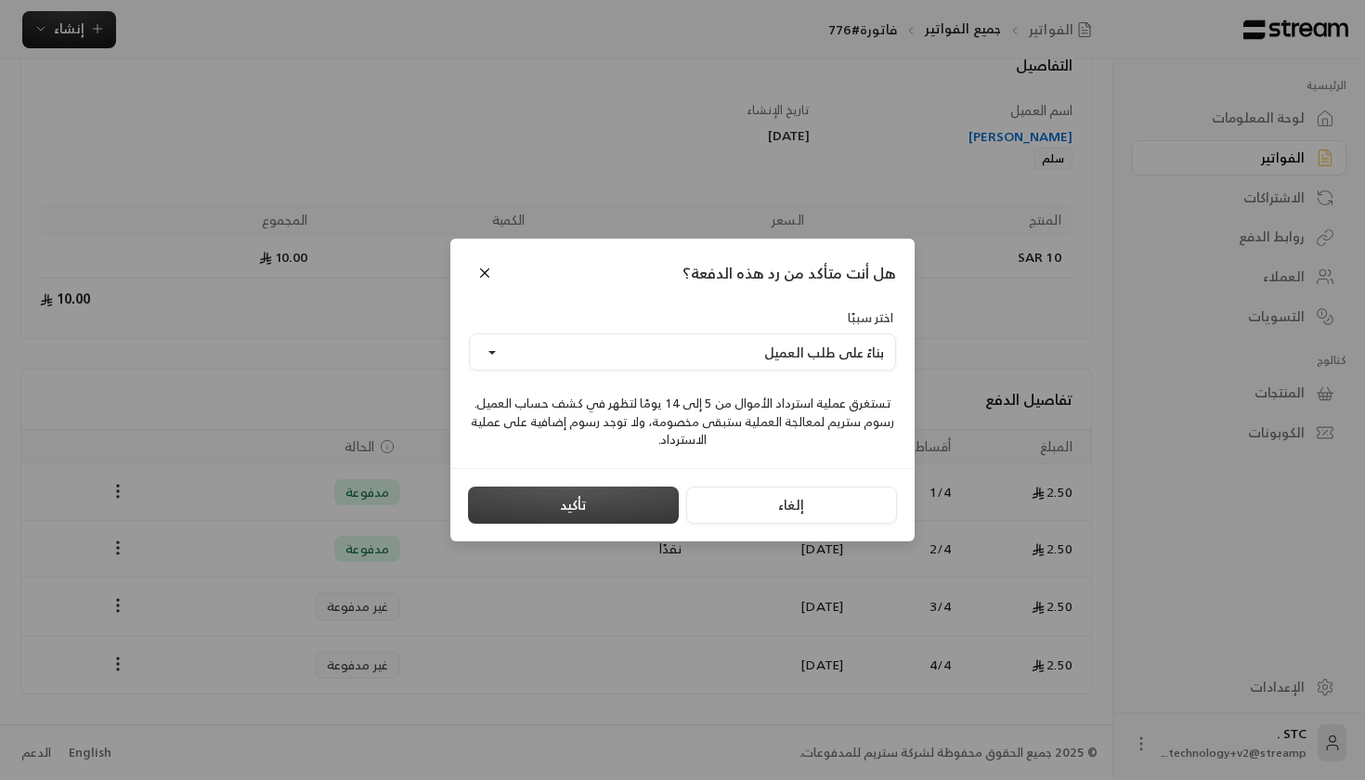
click at [594, 501] on button "تأكيد" at bounding box center [573, 504] width 211 height 37
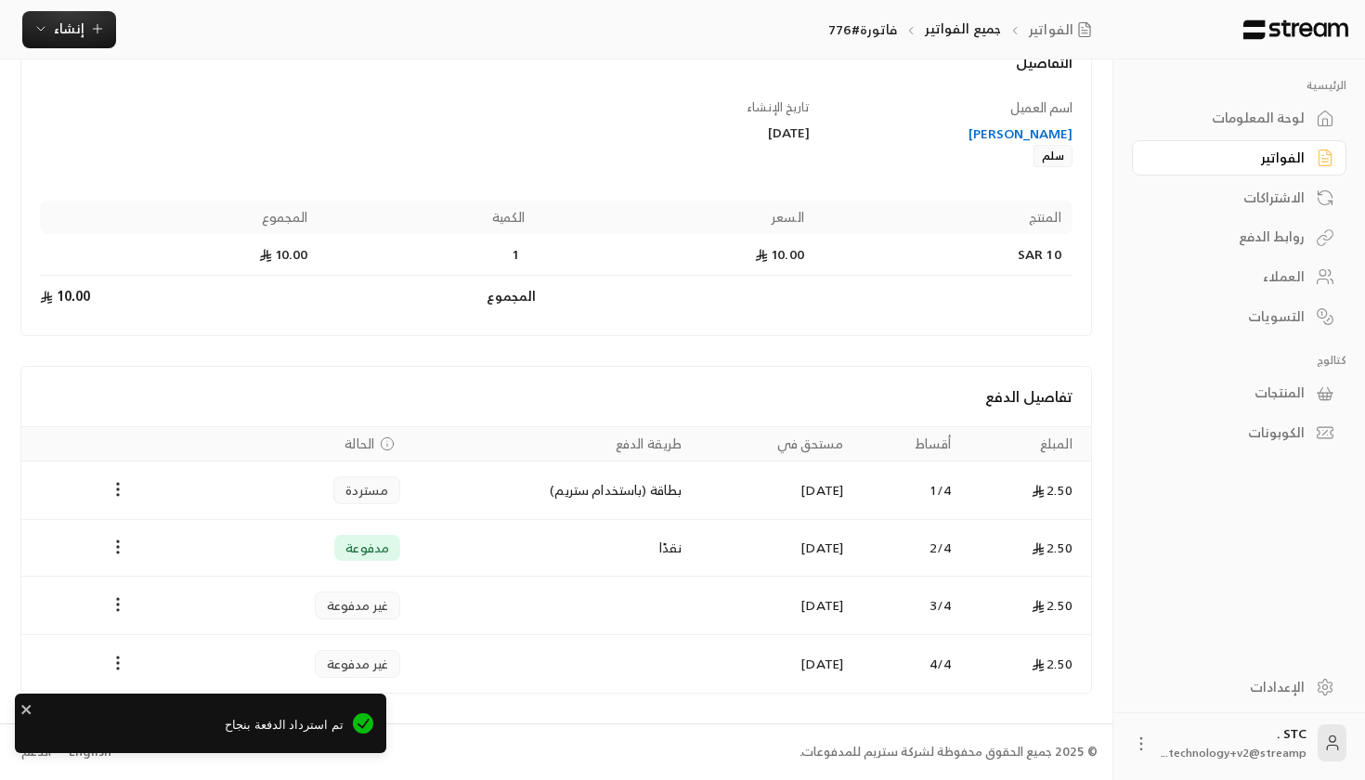
scroll to position [131, 0]
click at [123, 538] on icon "Payments" at bounding box center [118, 547] width 19 height 19
click at [146, 625] on li "استرداد" at bounding box center [163, 629] width 95 height 33
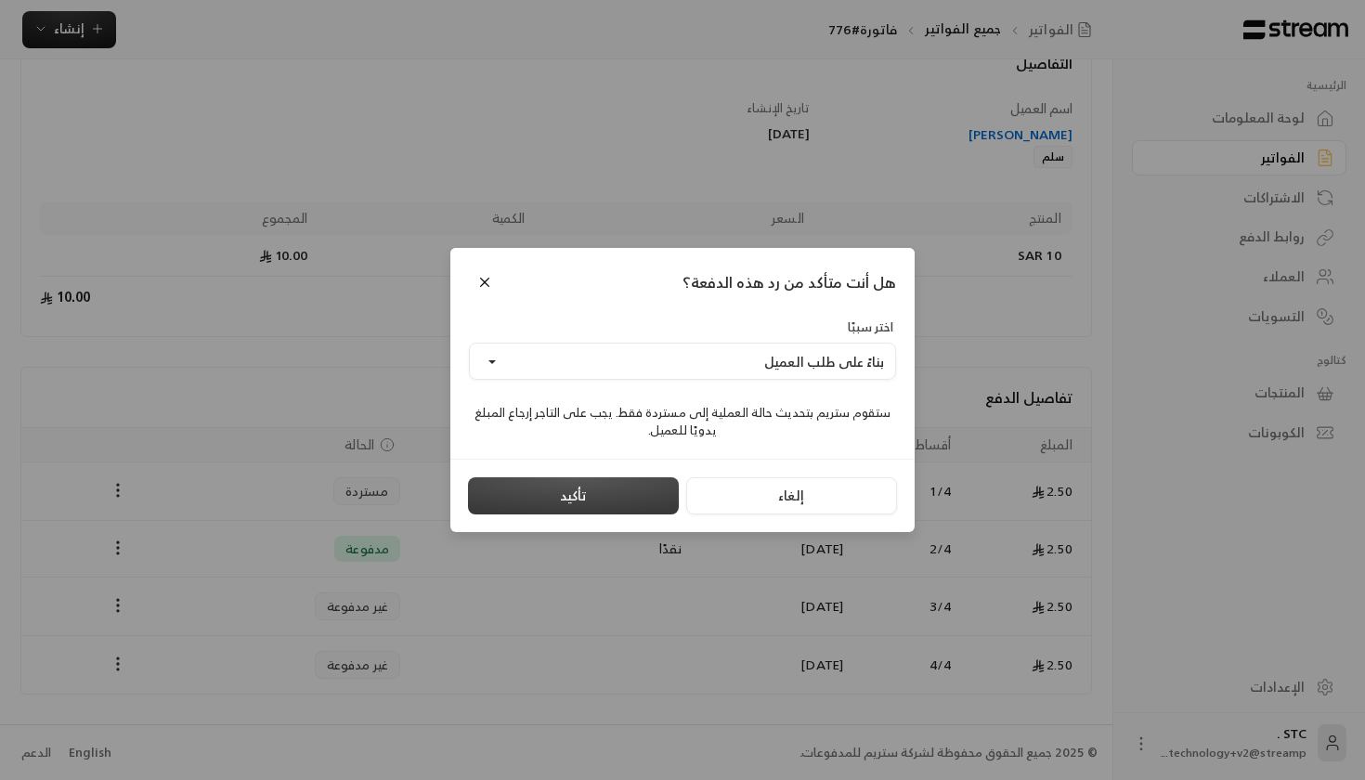
click at [575, 492] on button "تأكيد" at bounding box center [573, 495] width 211 height 37
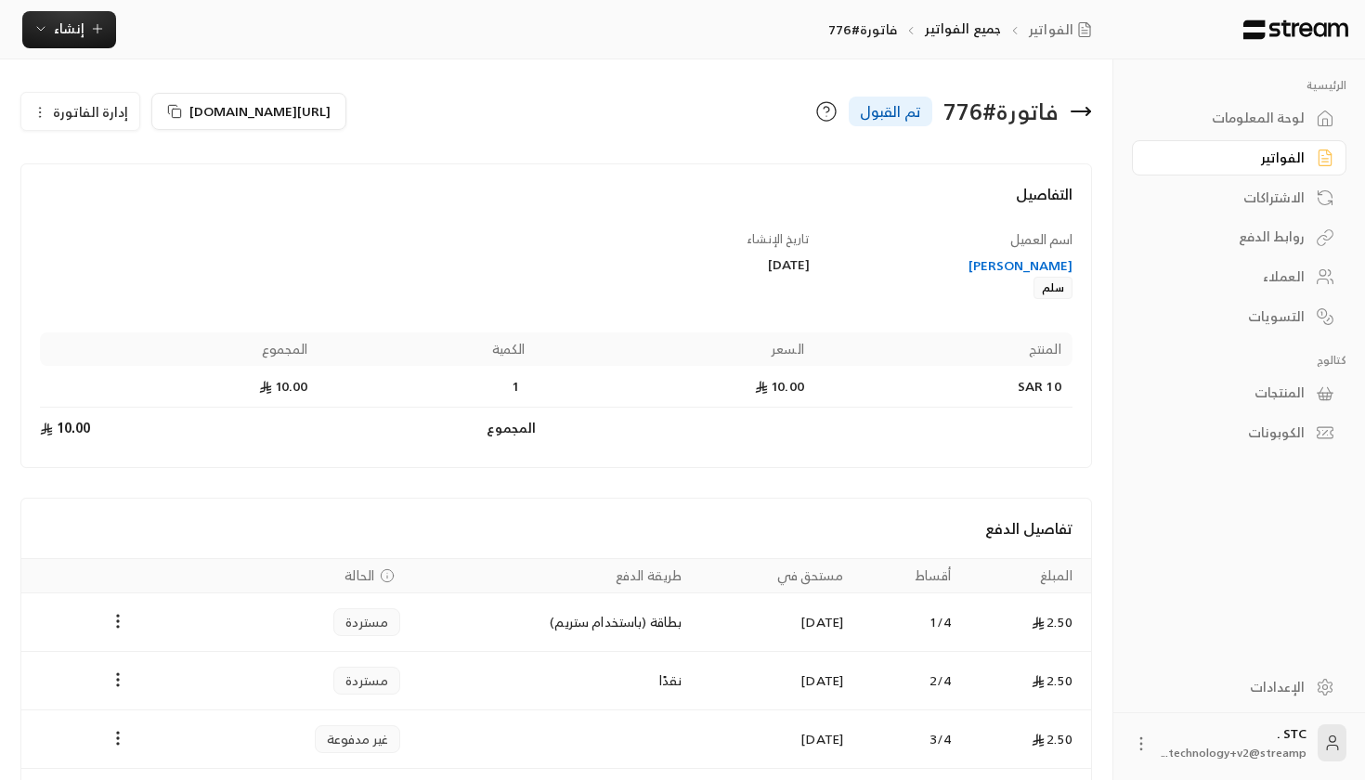
scroll to position [0, 0]
click at [1255, 131] on link "لوحة المعلومات" at bounding box center [1239, 118] width 214 height 36
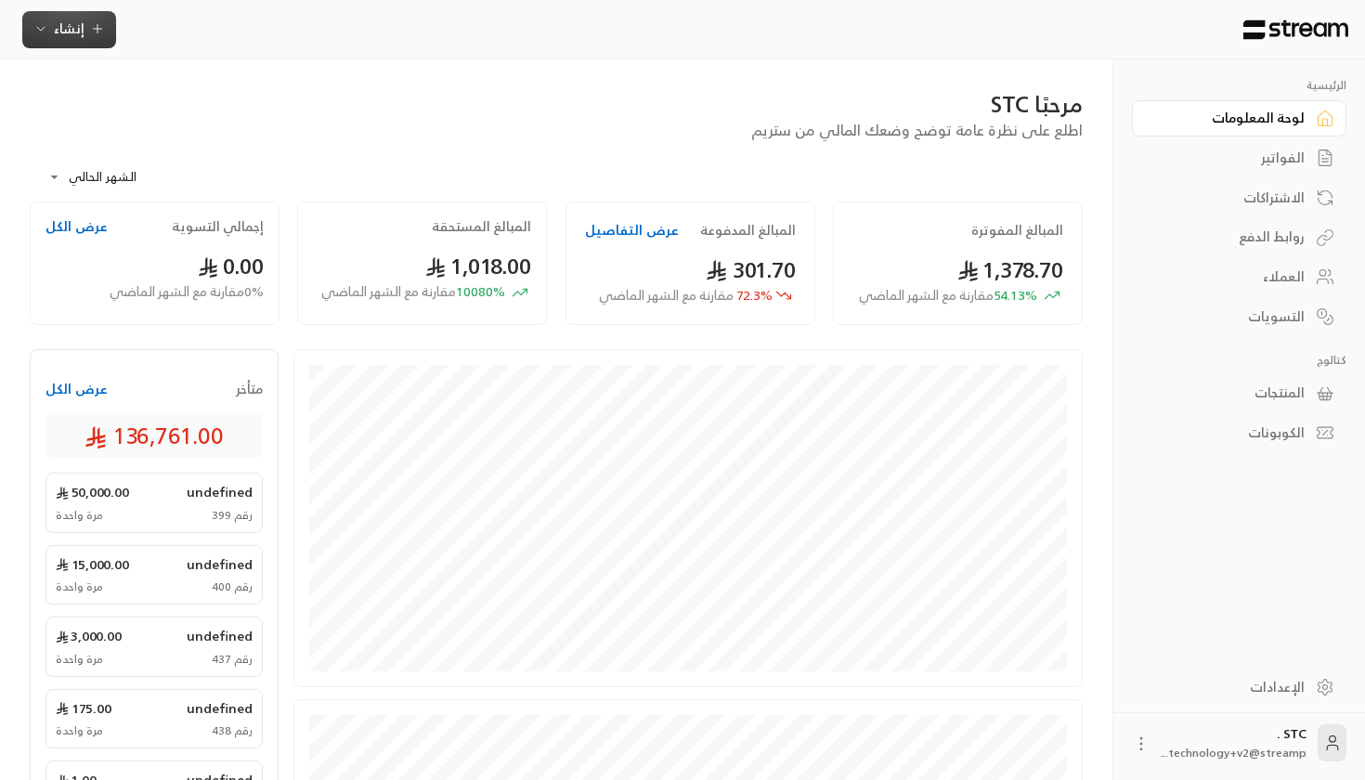
click at [50, 21] on span "إنشاء" at bounding box center [68, 28] width 71 height 23
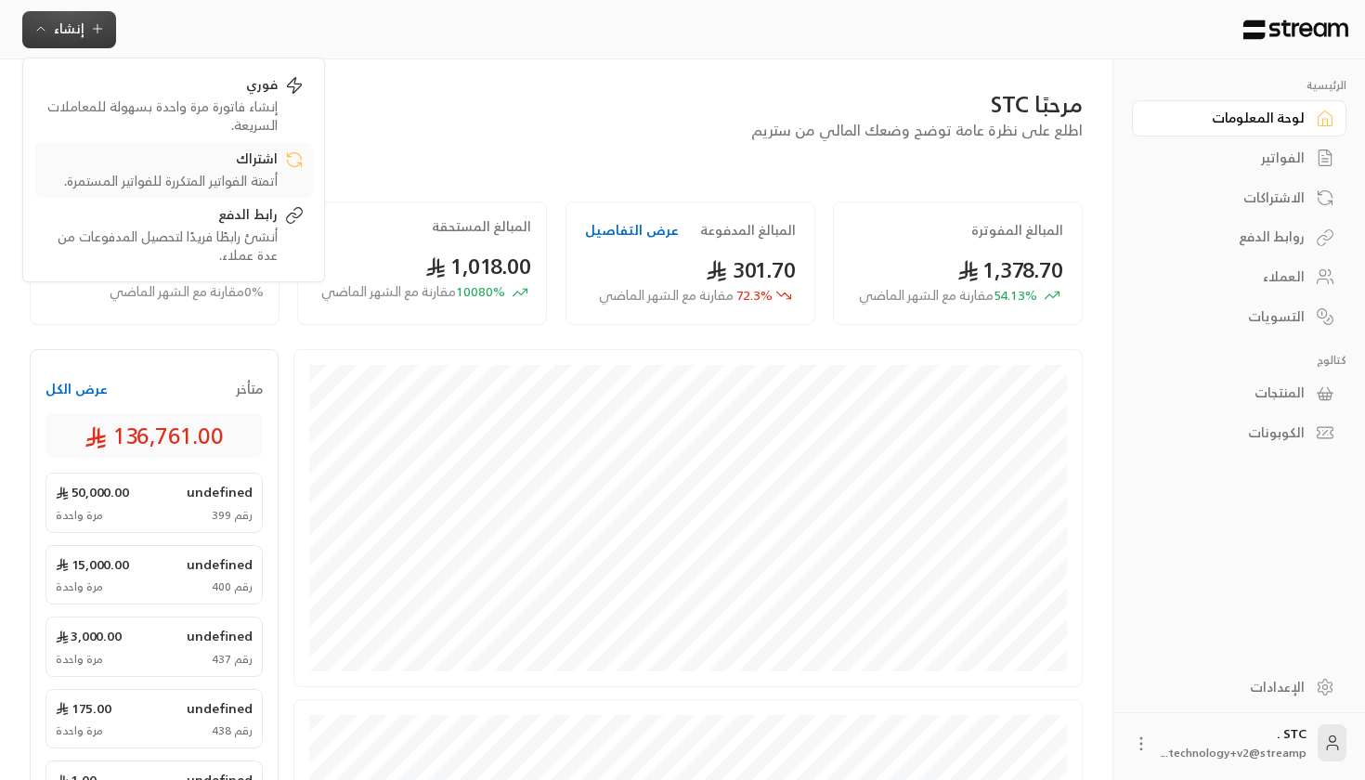
click at [227, 184] on div "أتمتة الفواتير المتكررة للفواتير المستمرة." at bounding box center [161, 181] width 234 height 19
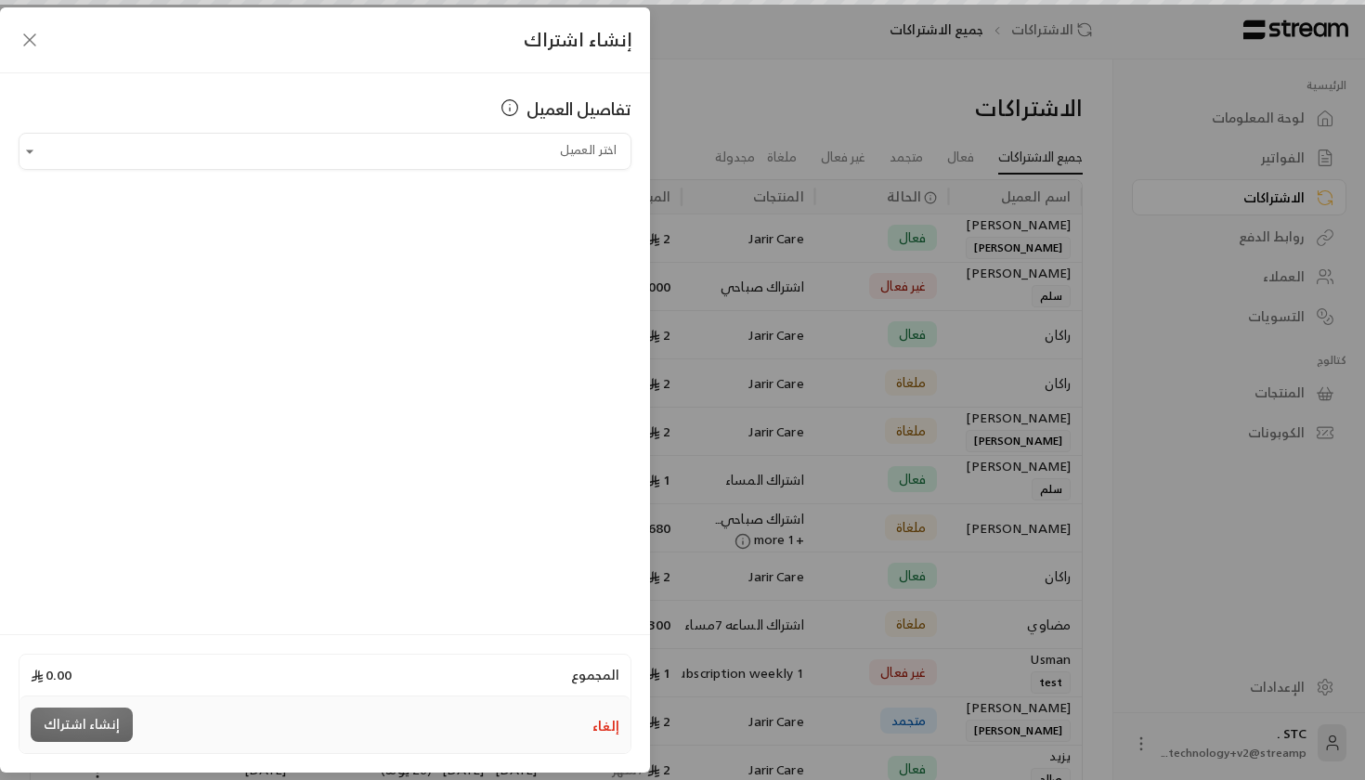
scroll to position [0, -1]
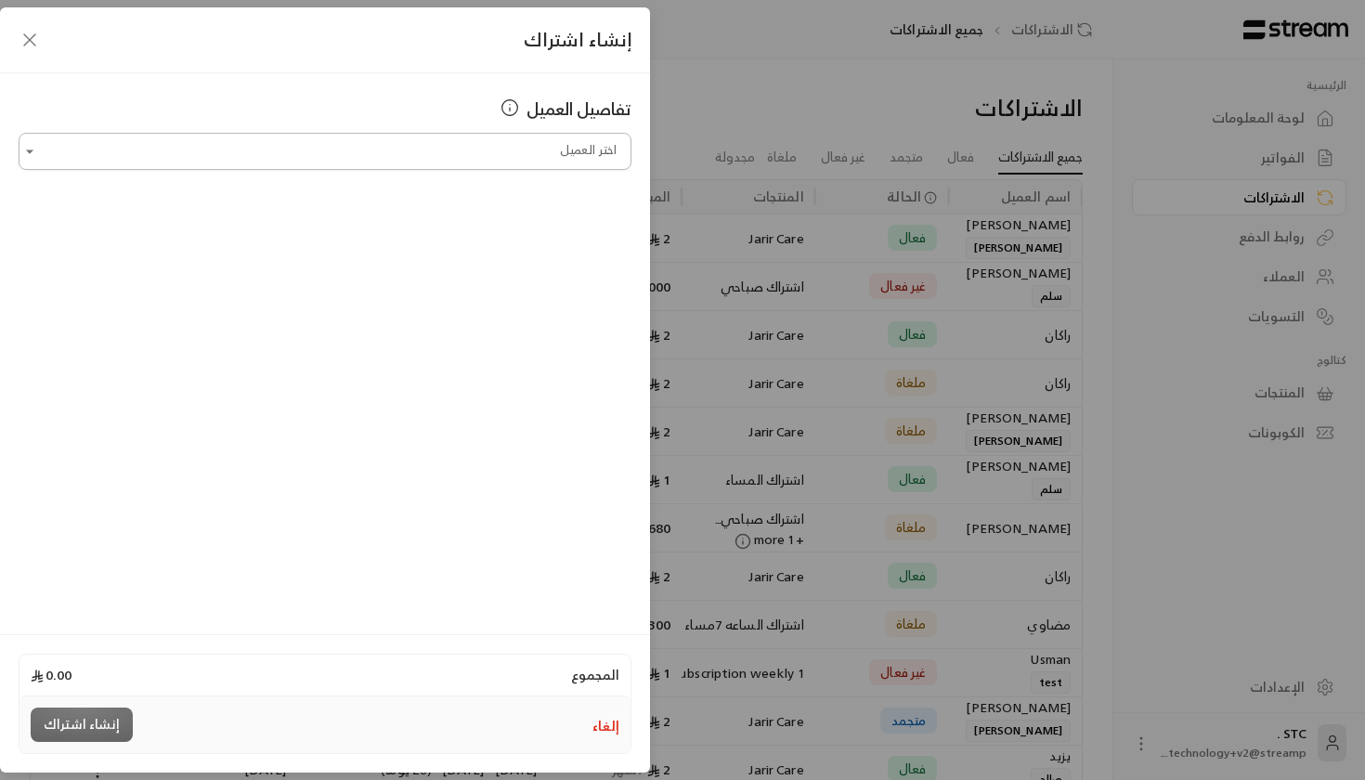
click at [421, 142] on input "اختر العميل" at bounding box center [325, 152] width 613 height 32
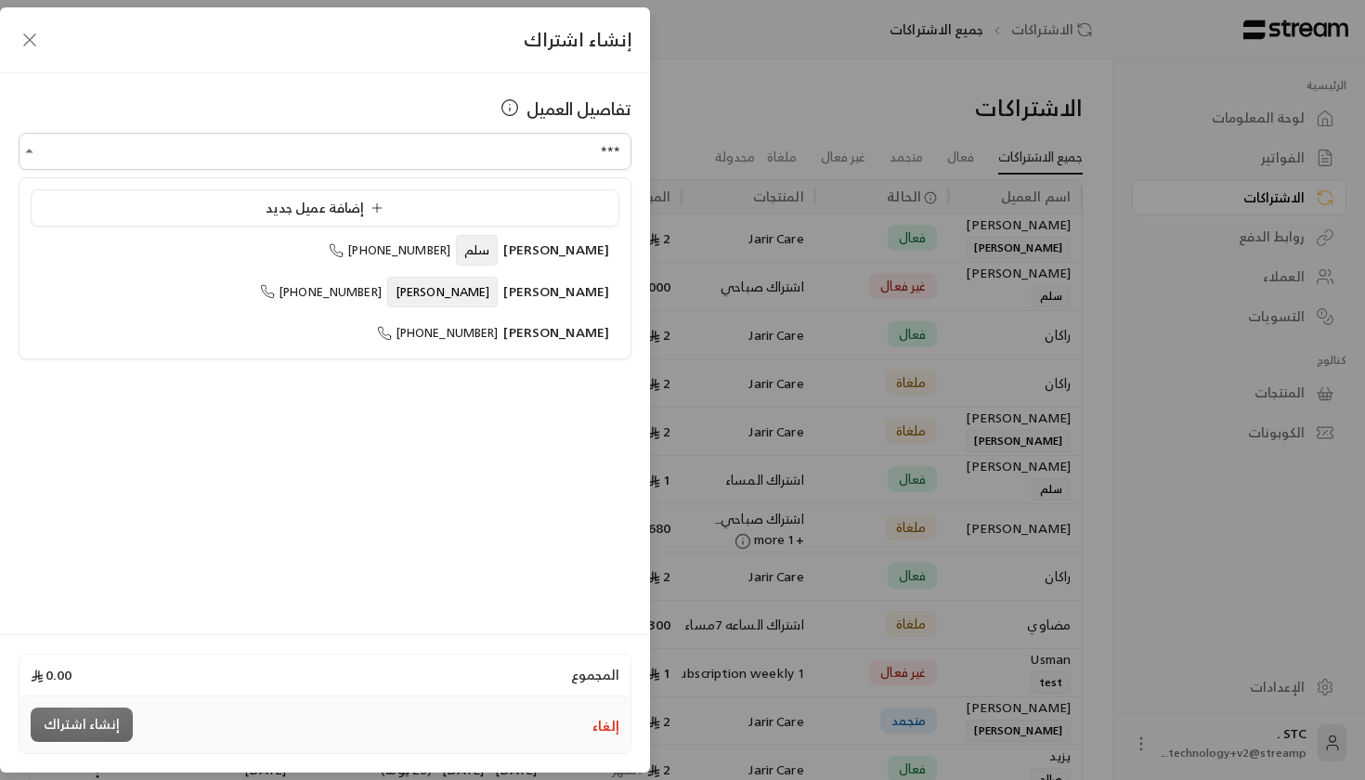
click at [389, 267] on ul "إضافة عميل جديد [PERSON_NAME] [PHONE_NUMBER] [PERSON_NAME] [PHONE_NUMBER] [PERS…" at bounding box center [324, 268] width 611 height 180
click at [394, 237] on li "[PERSON_NAME] [PHONE_NUMBER]" at bounding box center [325, 250] width 589 height 36
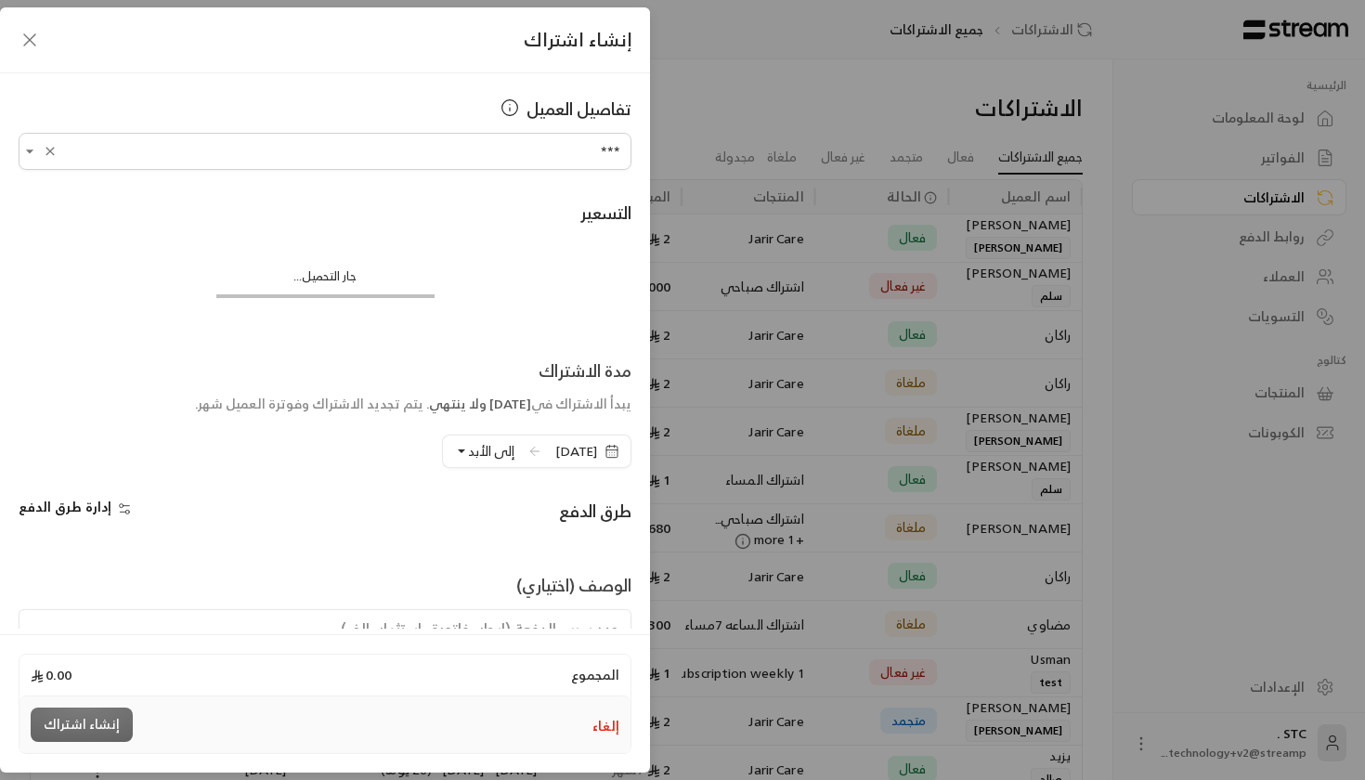
type input "**********"
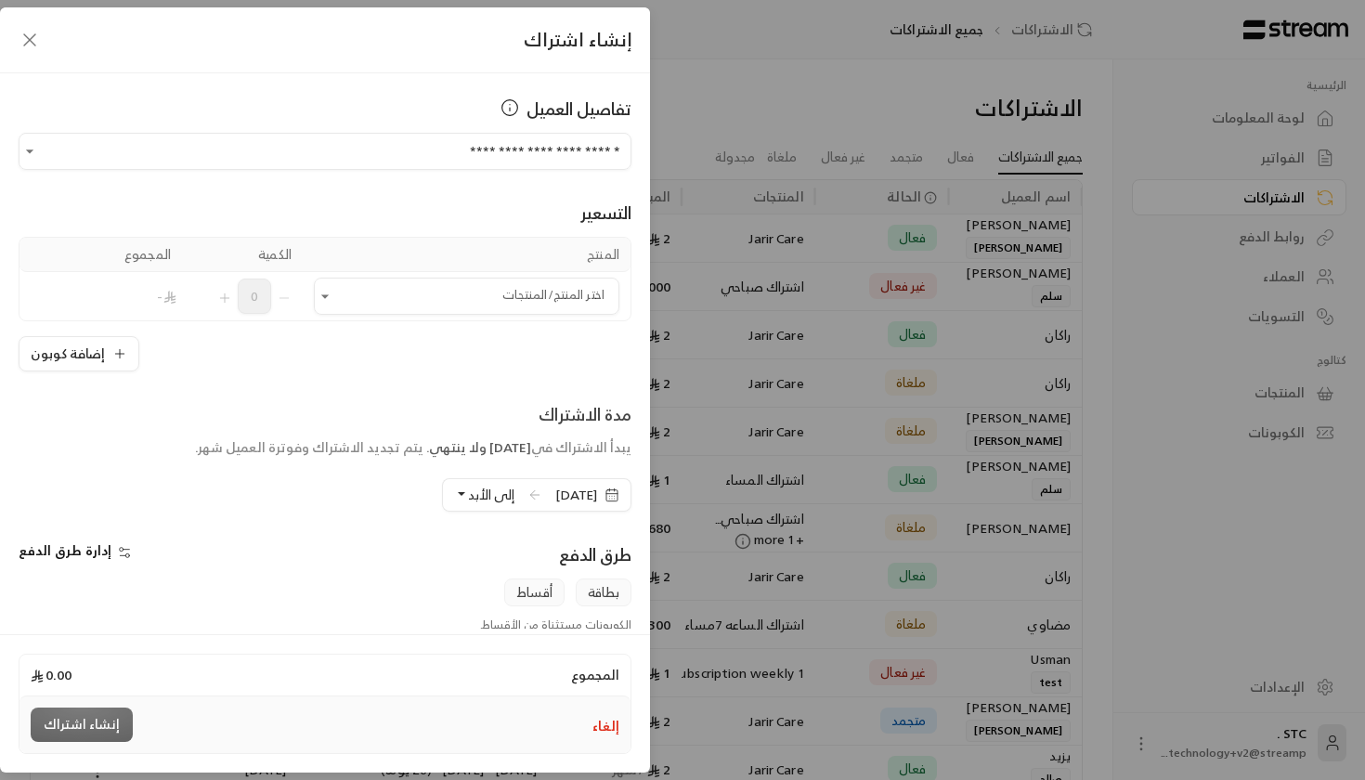
click at [391, 322] on div "المنتج الكمية المجموع اختر المنتج/المنتجات اختر المنتج/المنتجات 0 - إضافة كوبون" at bounding box center [325, 304] width 613 height 135
click at [391, 303] on input "اختر العميل" at bounding box center [466, 296] width 305 height 32
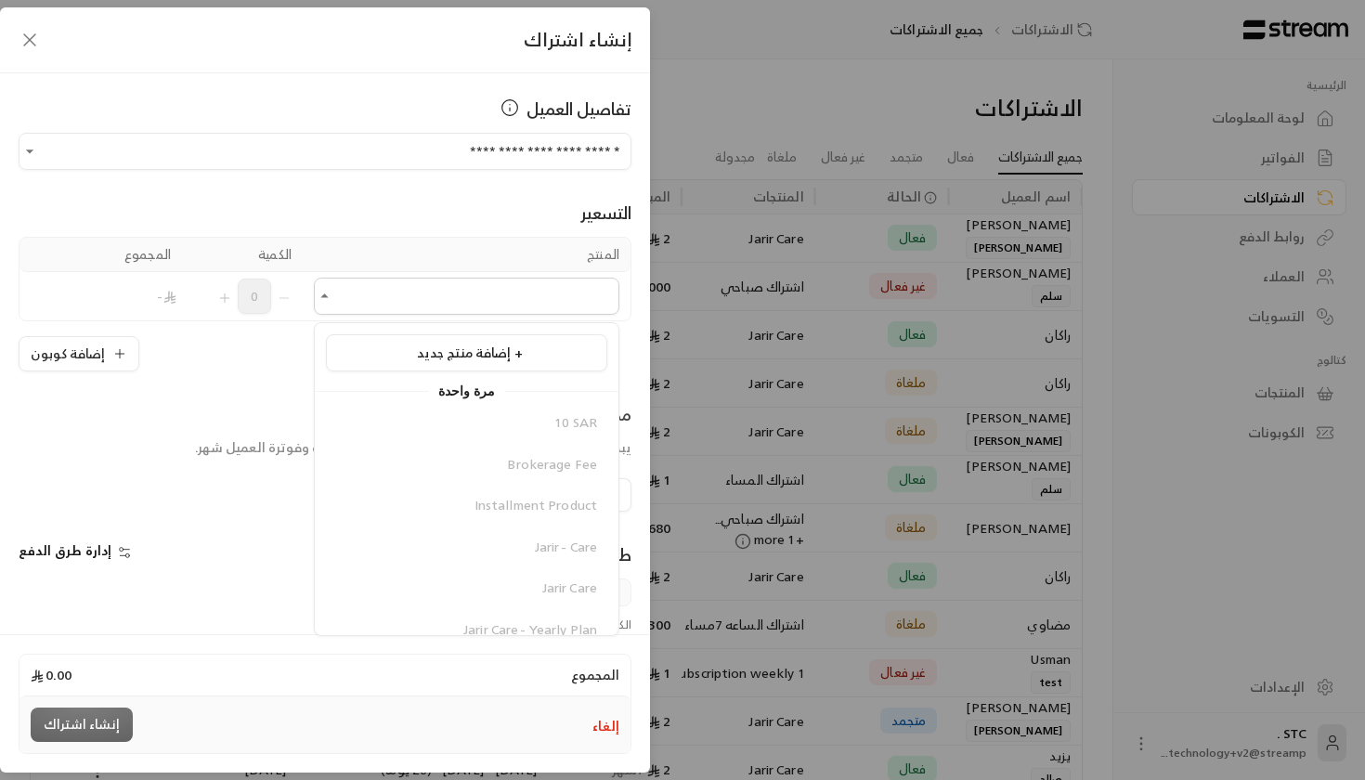
drag, startPoint x: 473, startPoint y: 405, endPoint x: 476, endPoint y: 564, distance: 159.7
click at [476, 564] on div "10 SAR Brokerage Fee Installment Product Jarir - Care Jarir Care Jarir Care - Y…" at bounding box center [467, 732] width 304 height 655
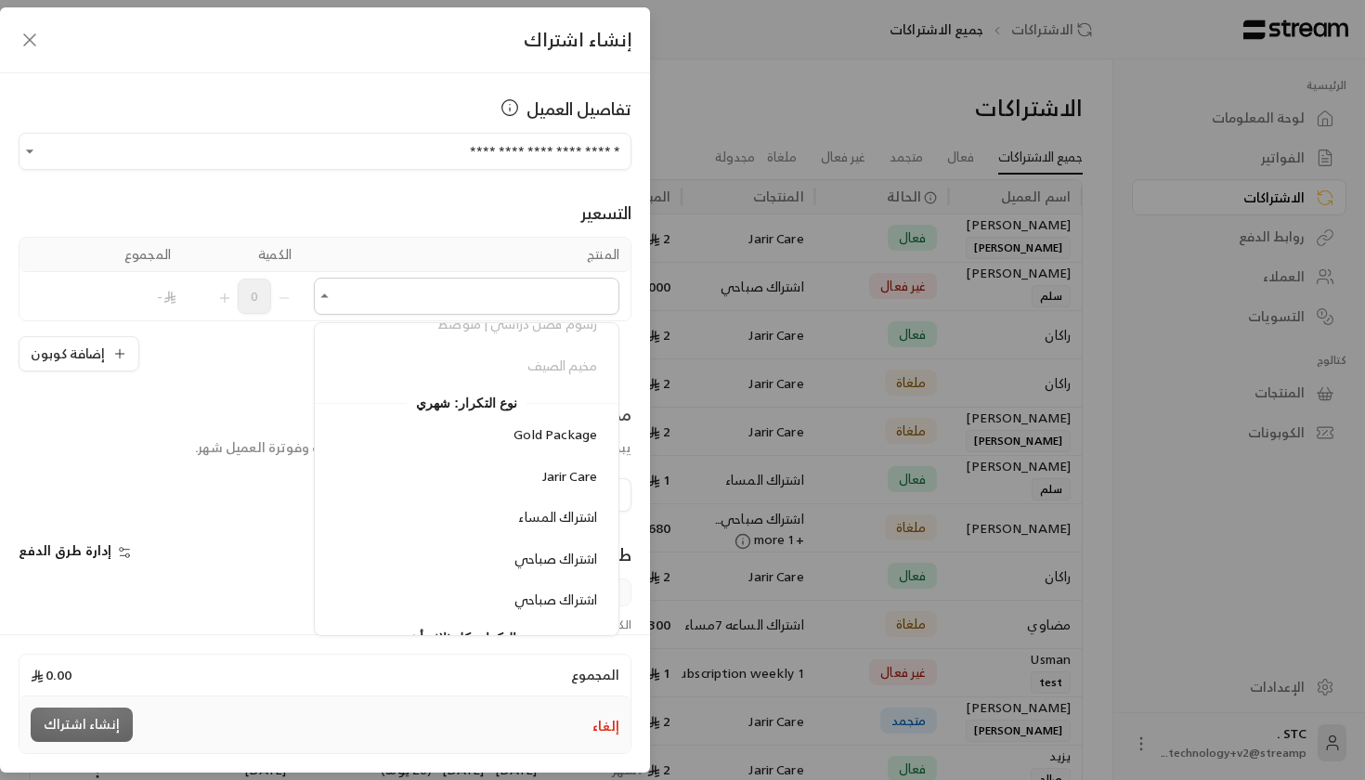
scroll to position [675, 0]
click at [478, 551] on div "اشتراك صباحي" at bounding box center [466, 560] width 261 height 19
type input "**********"
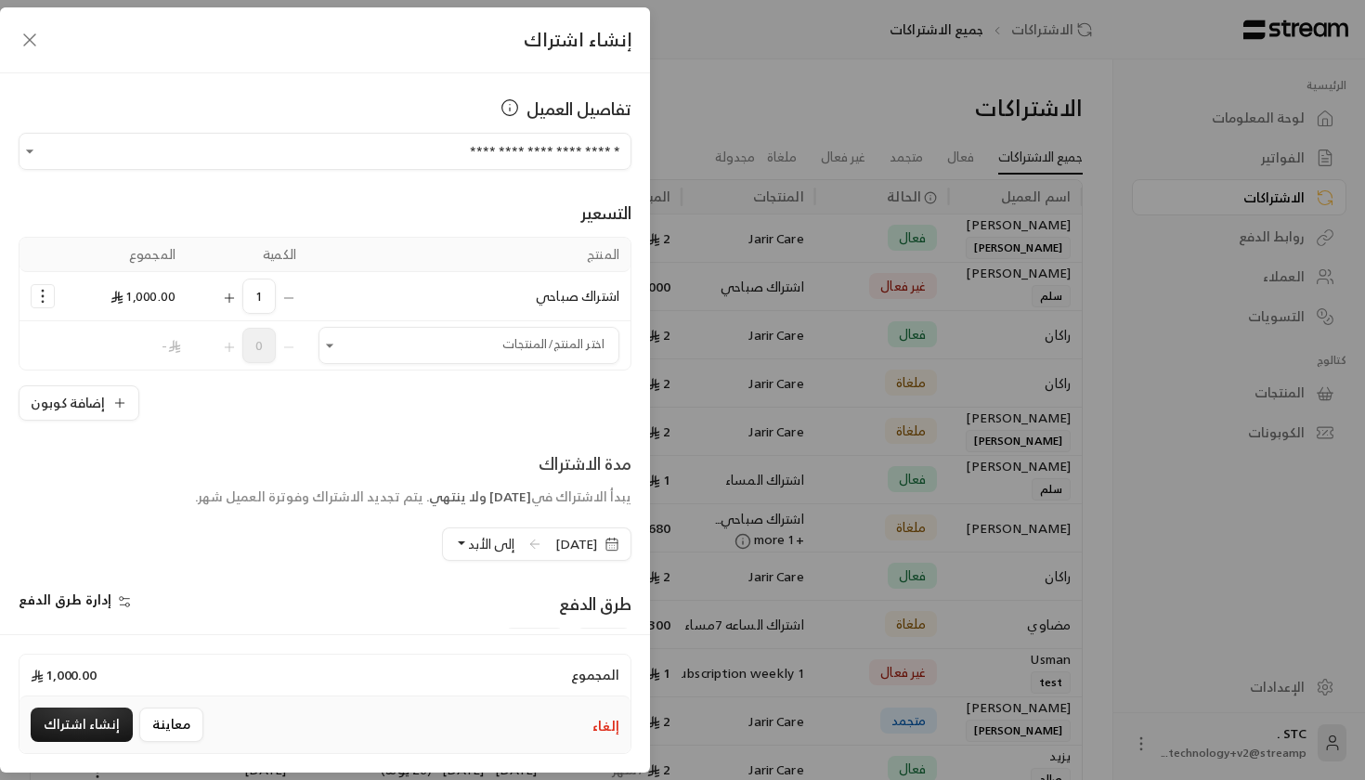
click at [527, 543] on icon at bounding box center [534, 544] width 15 height 15
click at [478, 542] on span "إلى الأبد" at bounding box center [491, 543] width 46 height 23
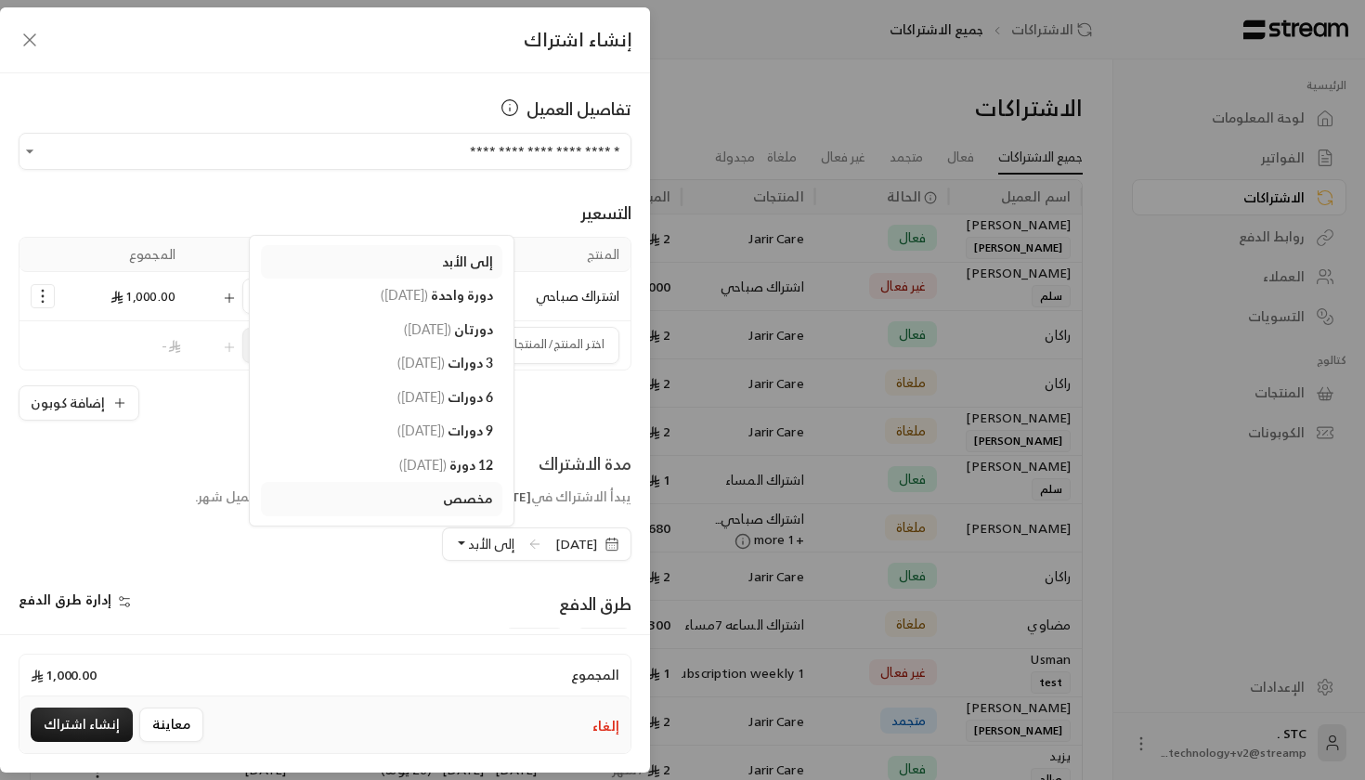
click at [391, 268] on link "إلى الأبد" at bounding box center [381, 262] width 241 height 34
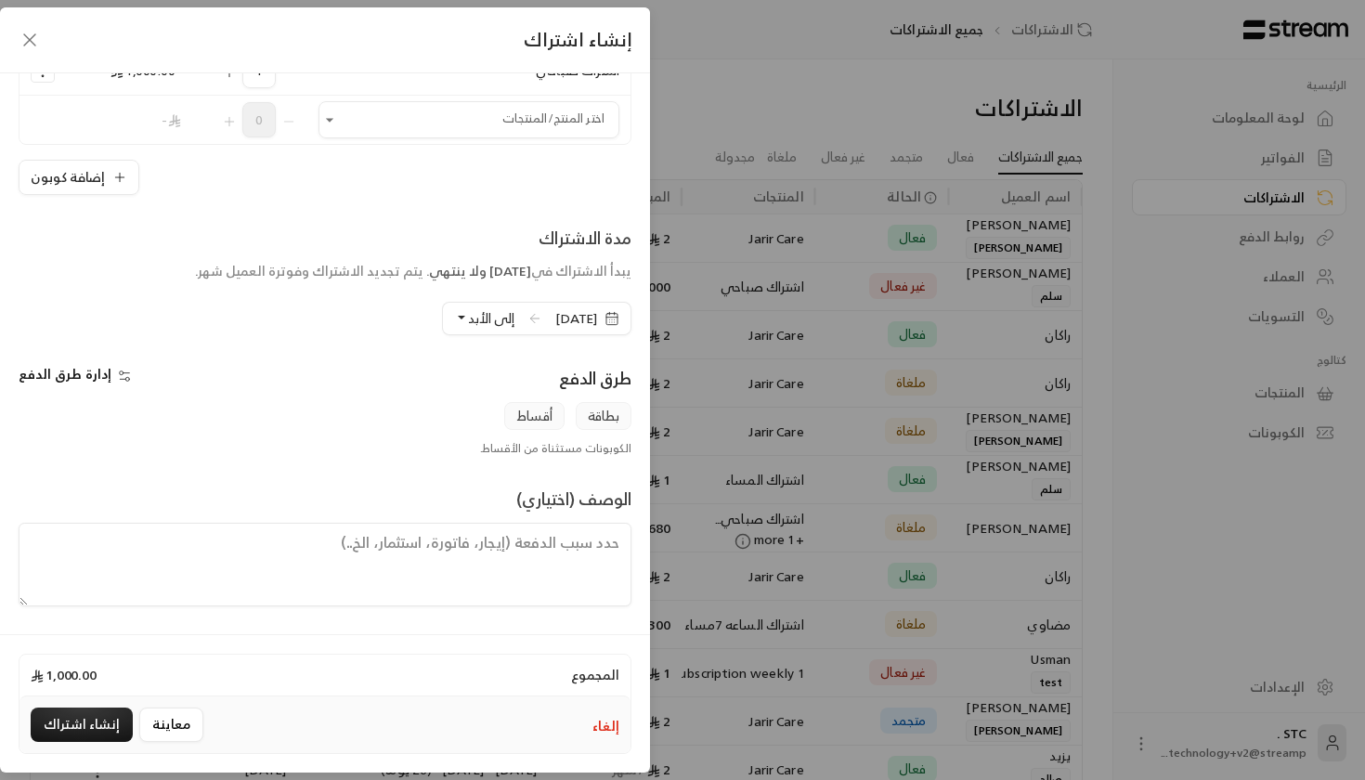
scroll to position [226, 0]
click at [92, 359] on div "**********" at bounding box center [325, 350] width 650 height 555
click at [92, 369] on span "إدارة طرق الدفع" at bounding box center [65, 373] width 93 height 23
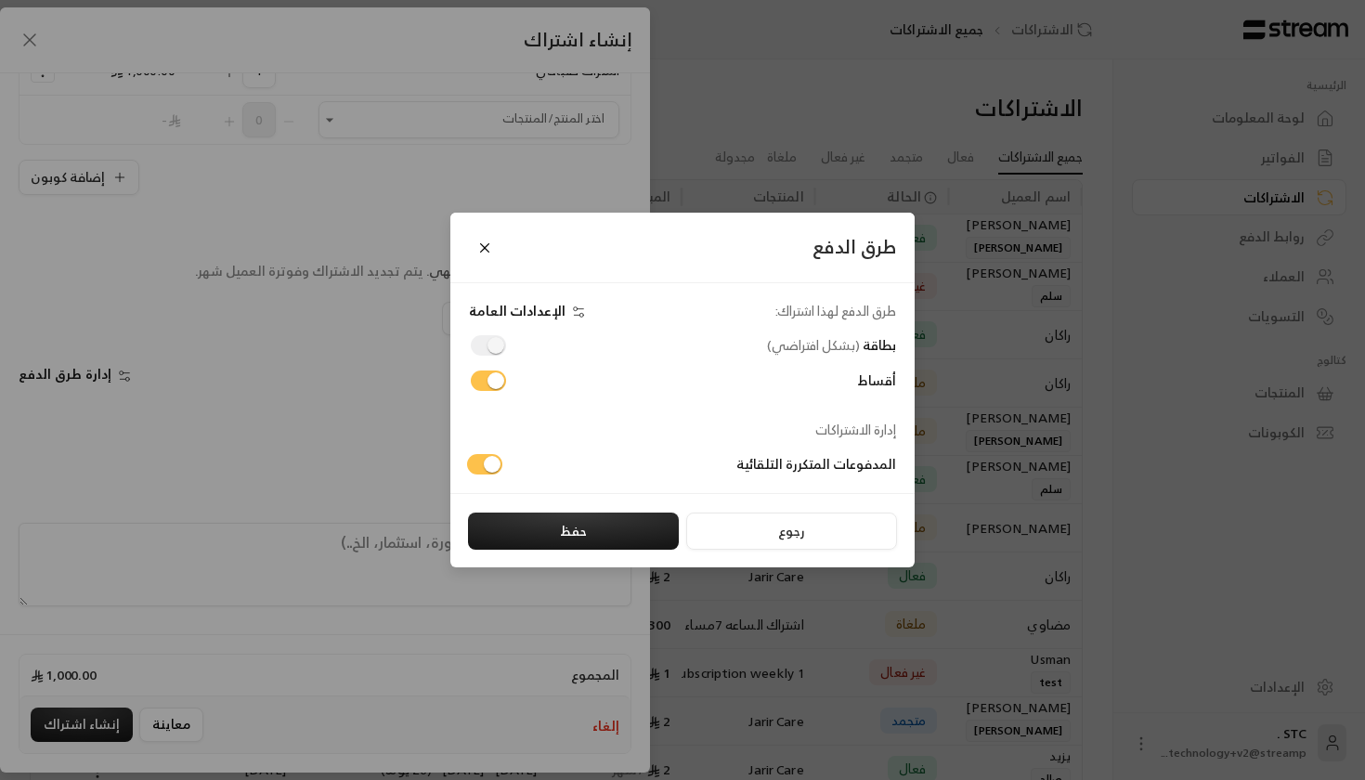
click at [506, 511] on div "رجوع حفظ" at bounding box center [682, 530] width 464 height 74
click at [503, 464] on div "المدفوعات المتكررة التلقائية" at bounding box center [678, 464] width 454 height 20
click at [542, 528] on button "حفظ" at bounding box center [573, 530] width 211 height 37
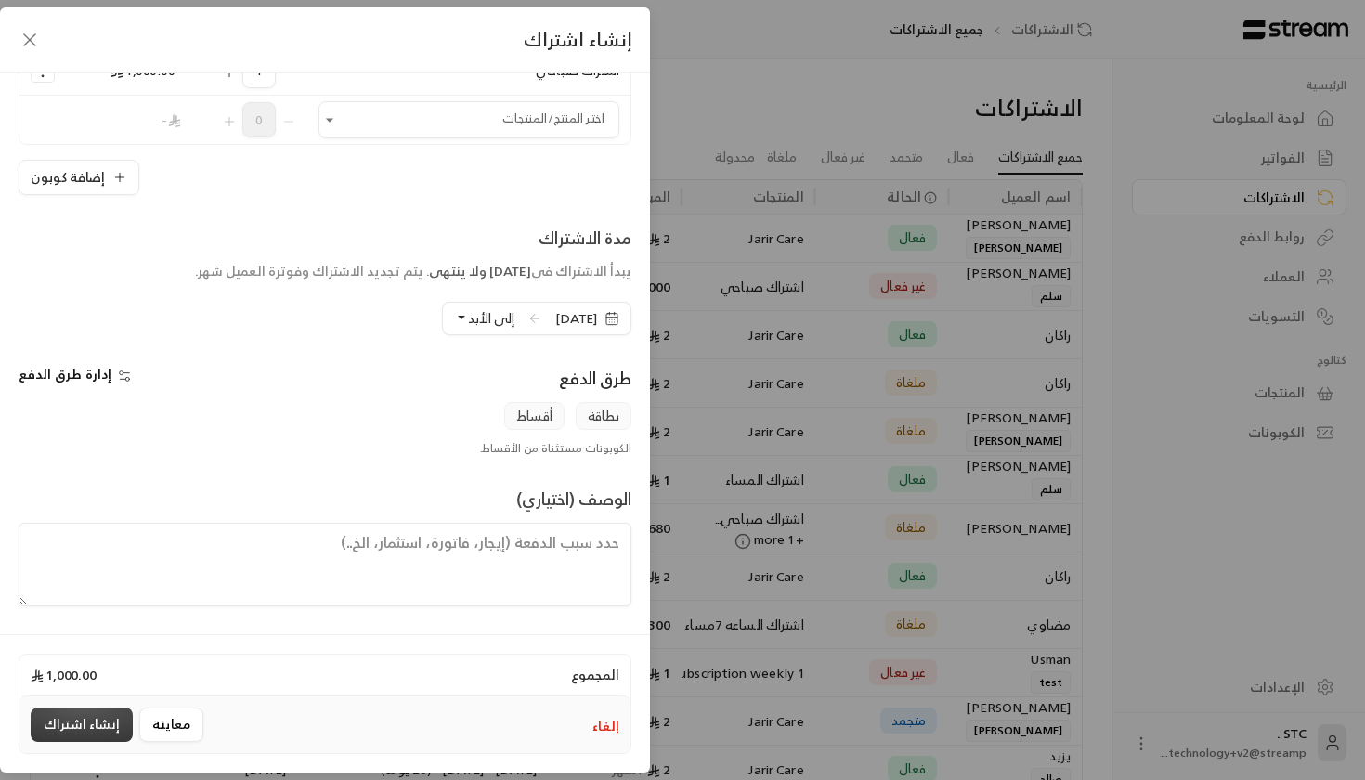
click at [93, 722] on button "إنشاء اشتراك" at bounding box center [82, 724] width 102 height 34
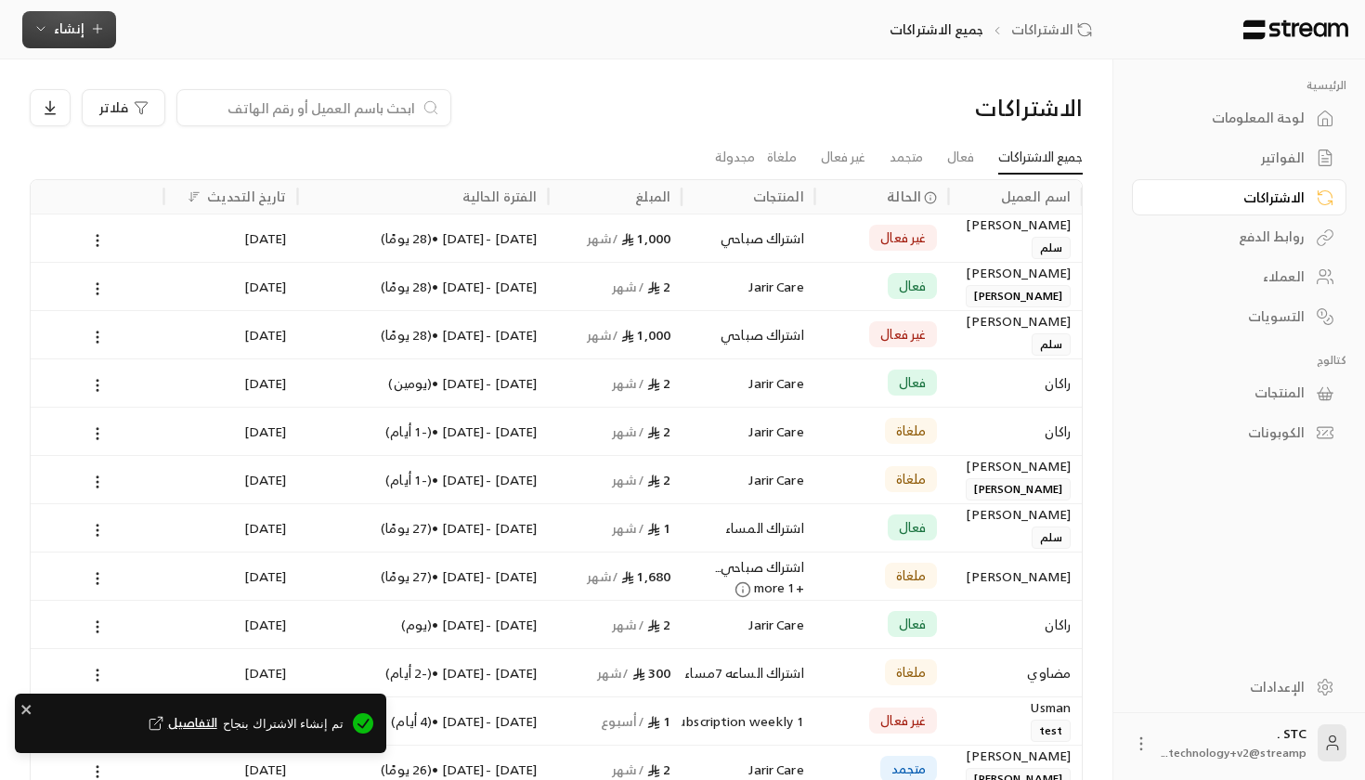
scroll to position [0, -1]
click at [765, 229] on div "اشتراك صباحي" at bounding box center [748, 237] width 111 height 47
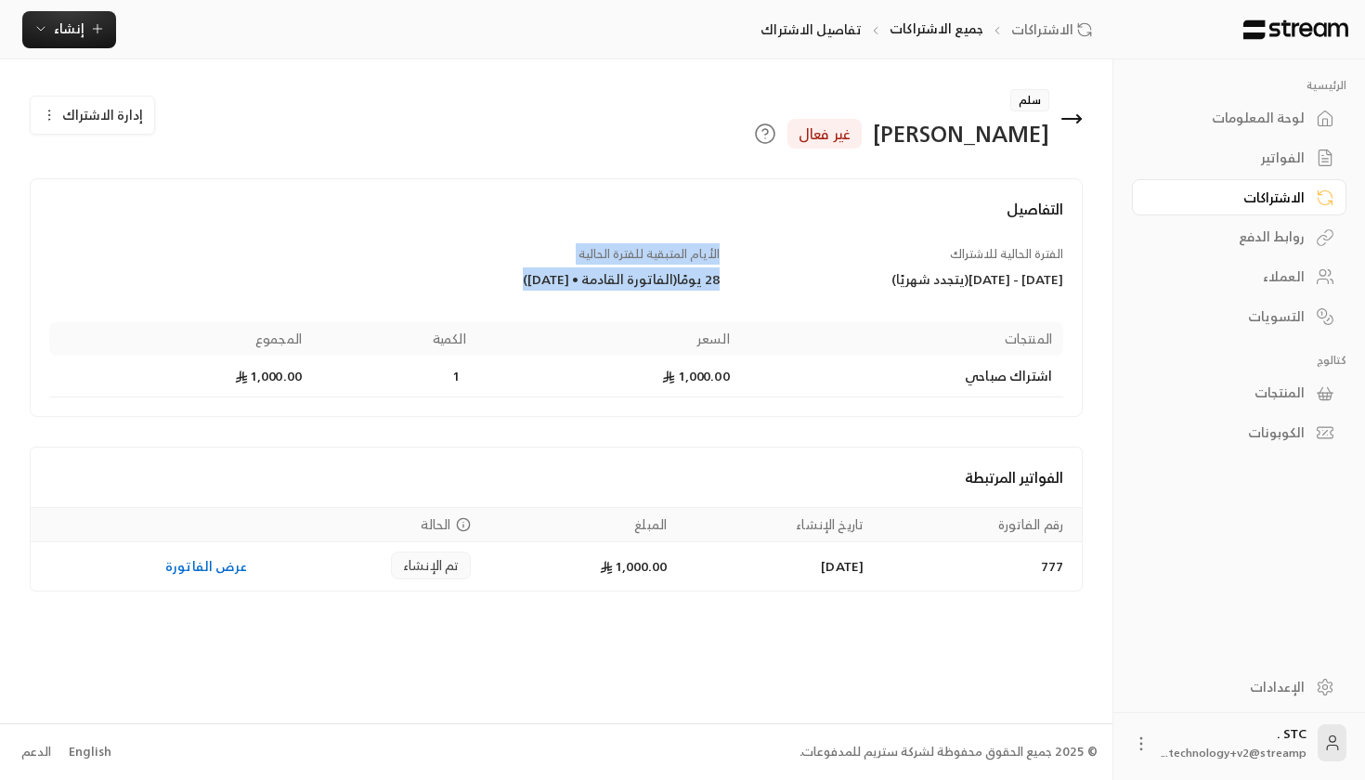
drag, startPoint x: 741, startPoint y: 278, endPoint x: 431, endPoint y: 286, distance: 310.1
click at [430, 285] on div "الفترة الحالية للاشتراك [DATE] - [DATE] ( يتجدد شهريًا ) الأيام المتبقية للفترة…" at bounding box center [556, 278] width 1032 height 67
click at [595, 259] on span "الأيام المتبقية للفترة الحالية" at bounding box center [648, 253] width 141 height 21
click at [1225, 199] on div "الاشتراكات" at bounding box center [1229, 197] width 149 height 19
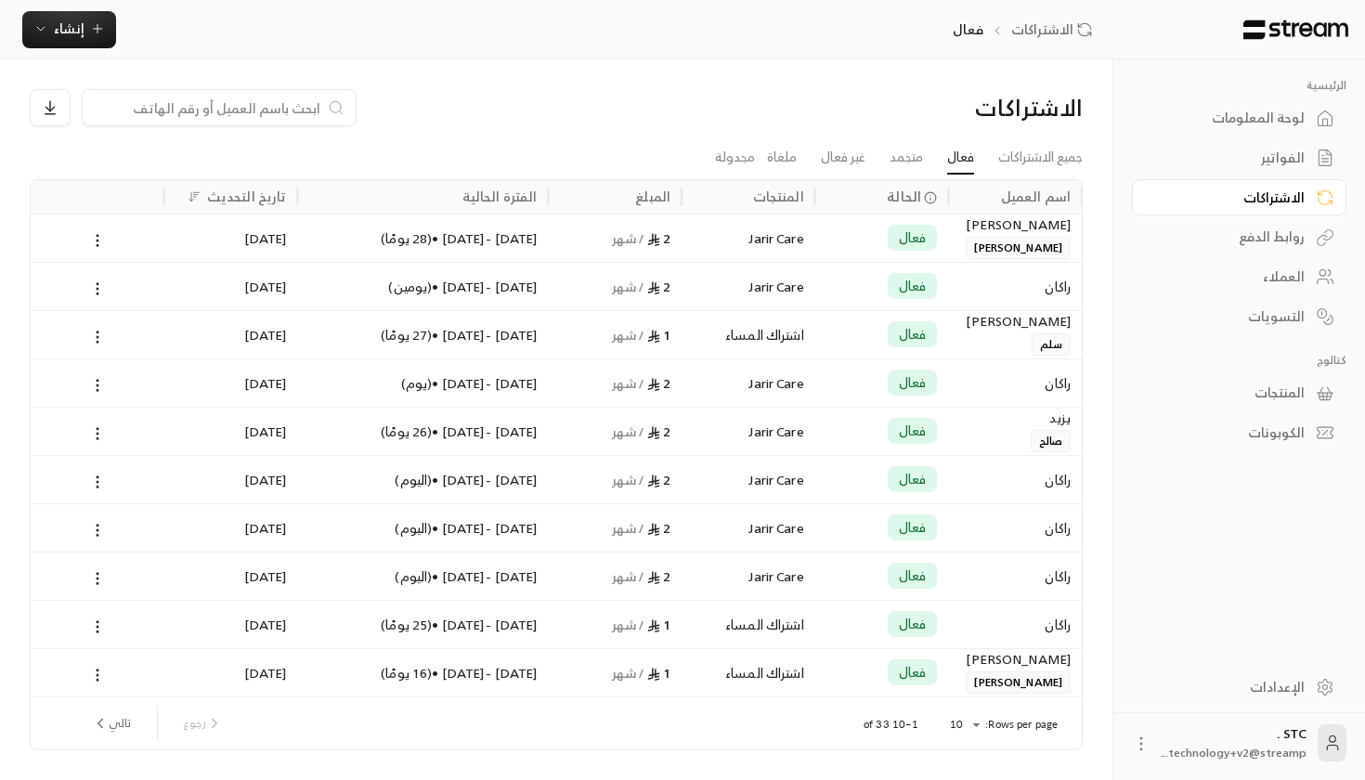
click at [1282, 194] on div "الاشتراكات" at bounding box center [1229, 197] width 149 height 19
click at [1242, 167] on link "الفواتير" at bounding box center [1239, 158] width 214 height 36
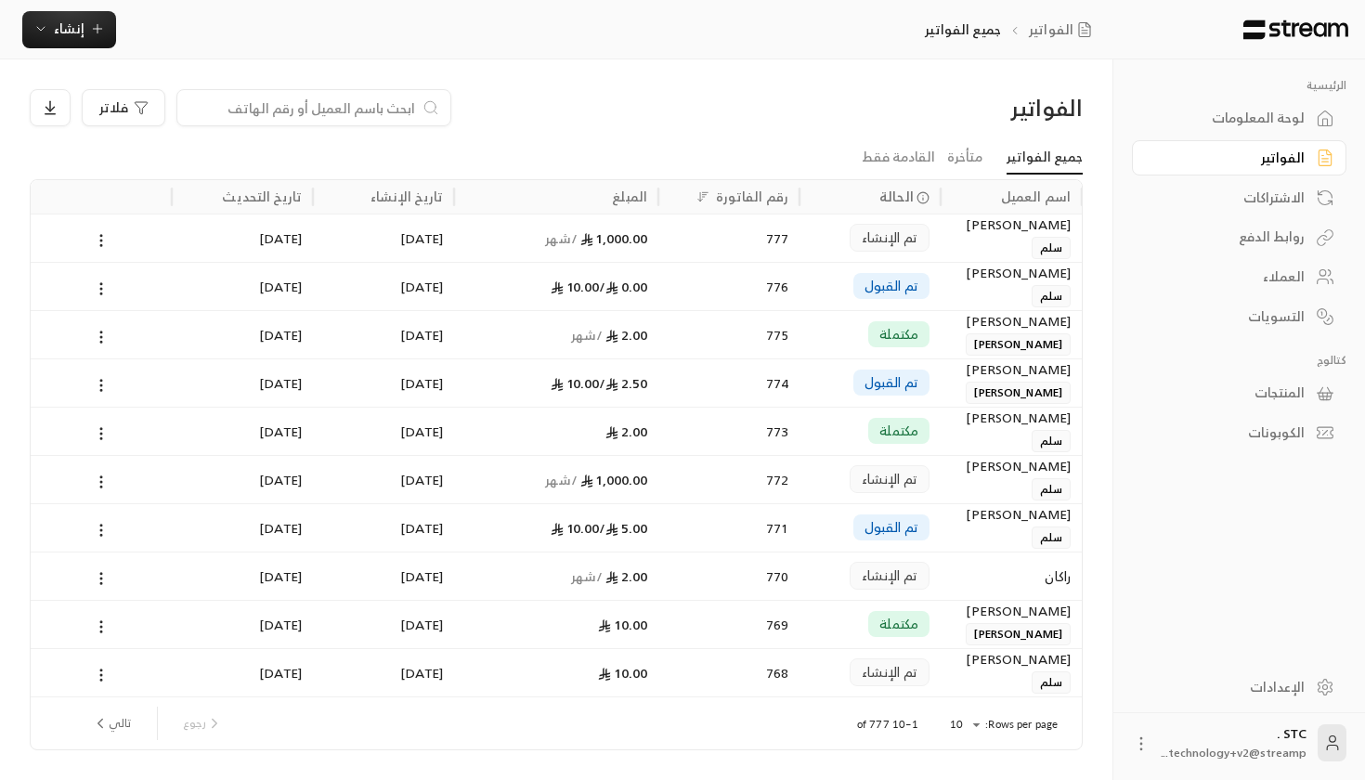
click at [1245, 201] on div "الاشتراكات" at bounding box center [1229, 197] width 149 height 19
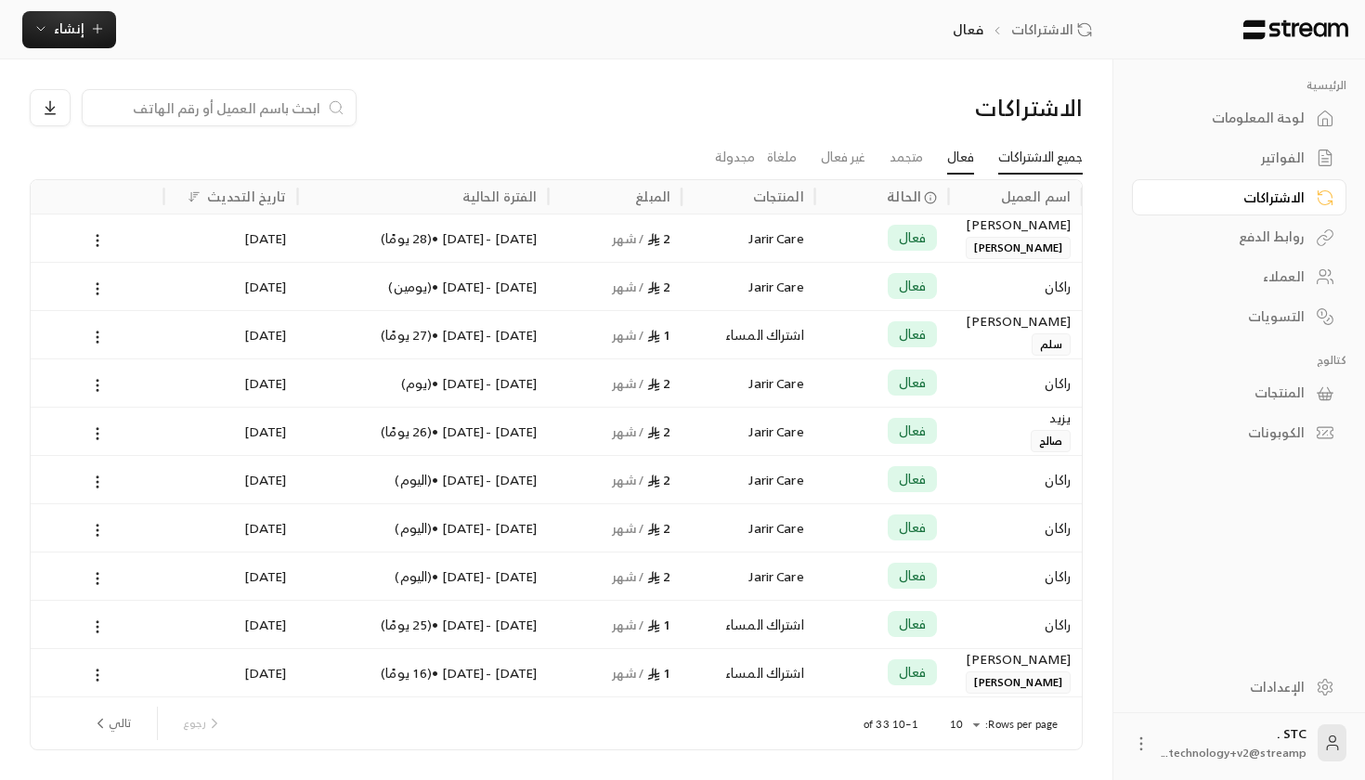
click at [1067, 155] on link "جميع الاشتراكات" at bounding box center [1040, 157] width 84 height 33
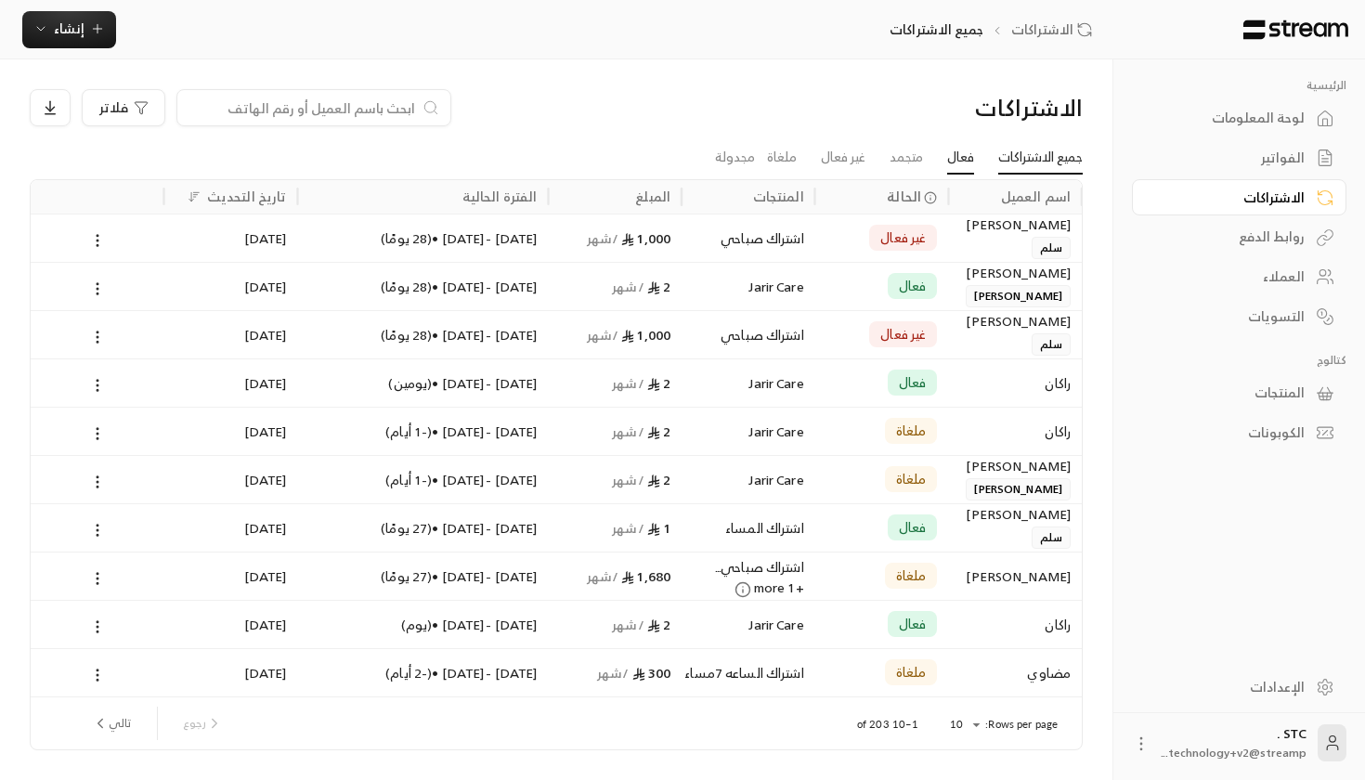
click at [969, 165] on link "فعال" at bounding box center [960, 157] width 27 height 33
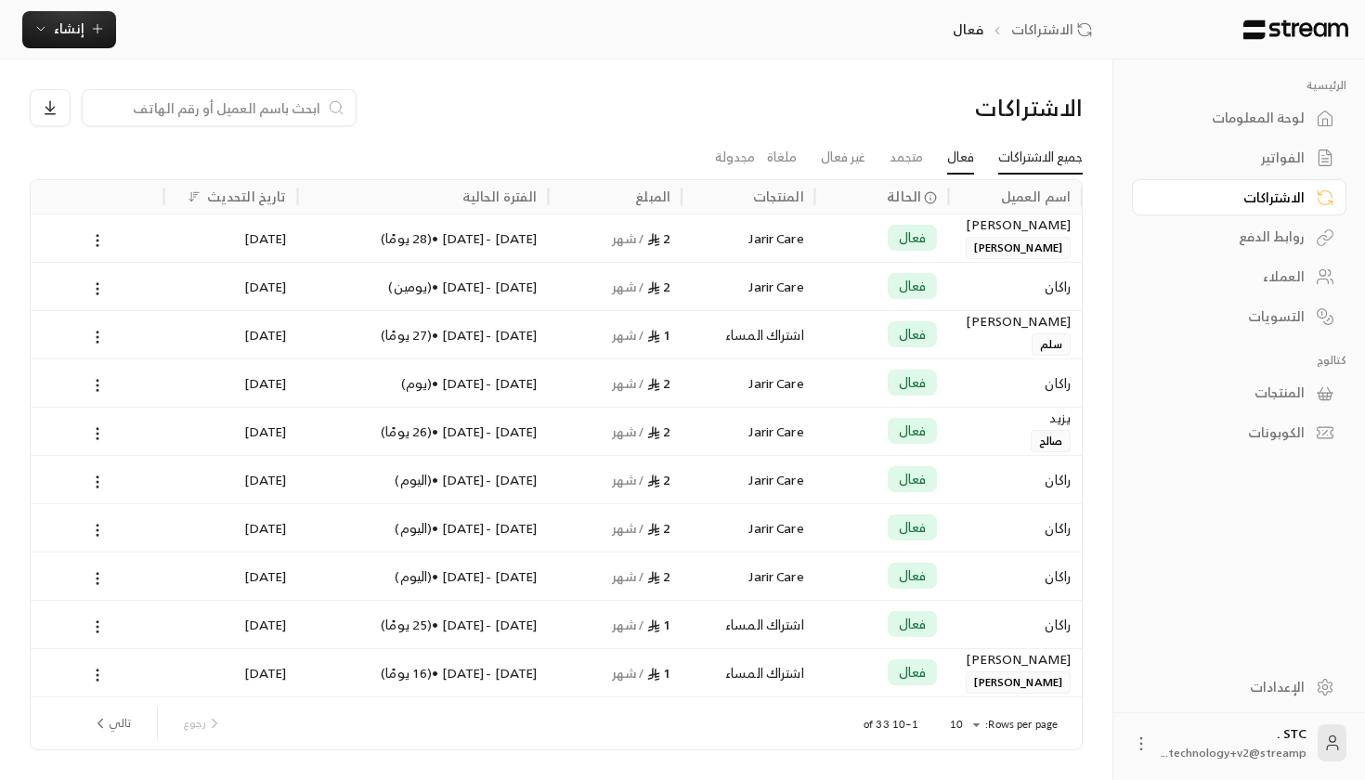
click at [1025, 162] on link "جميع الاشتراكات" at bounding box center [1040, 157] width 84 height 33
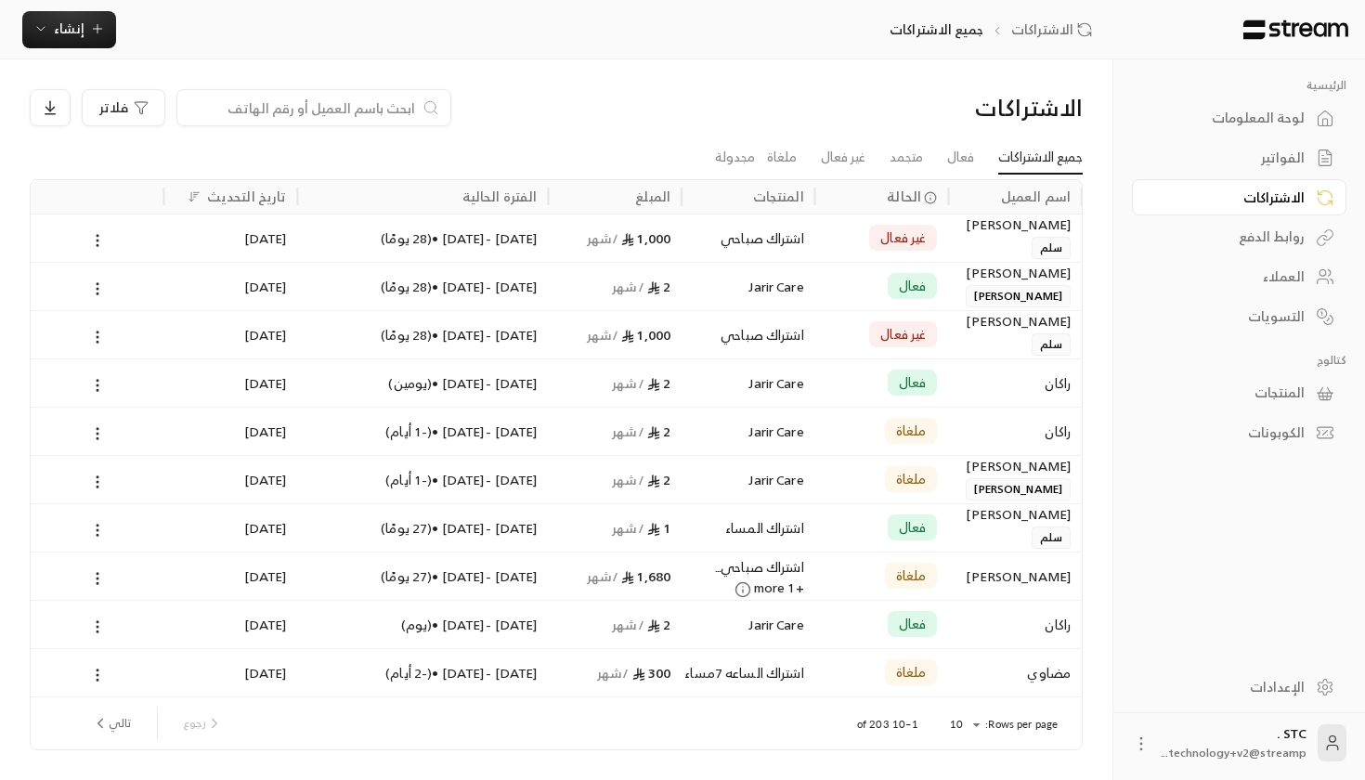
click at [1267, 240] on div "روابط الدفع" at bounding box center [1229, 236] width 149 height 19
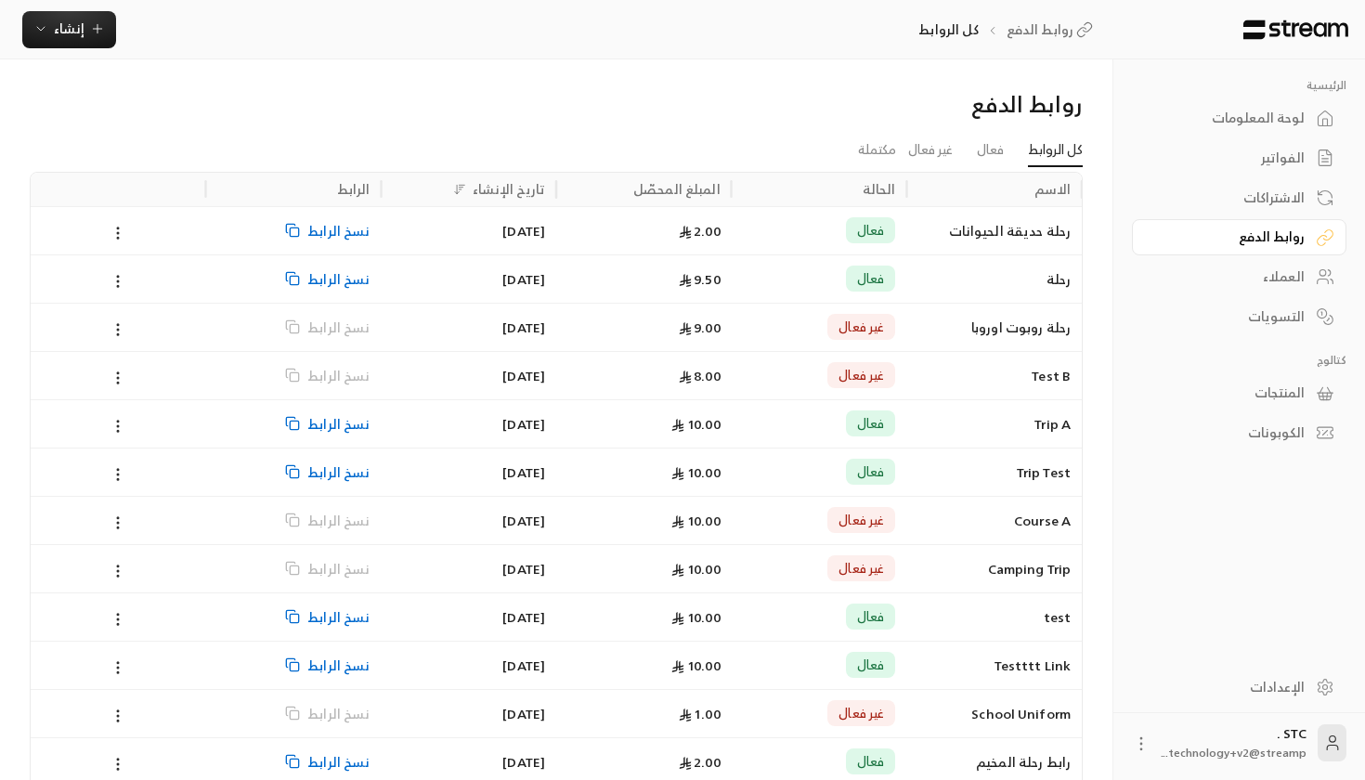
click at [1297, 109] on div "لوحة المعلومات" at bounding box center [1229, 118] width 149 height 19
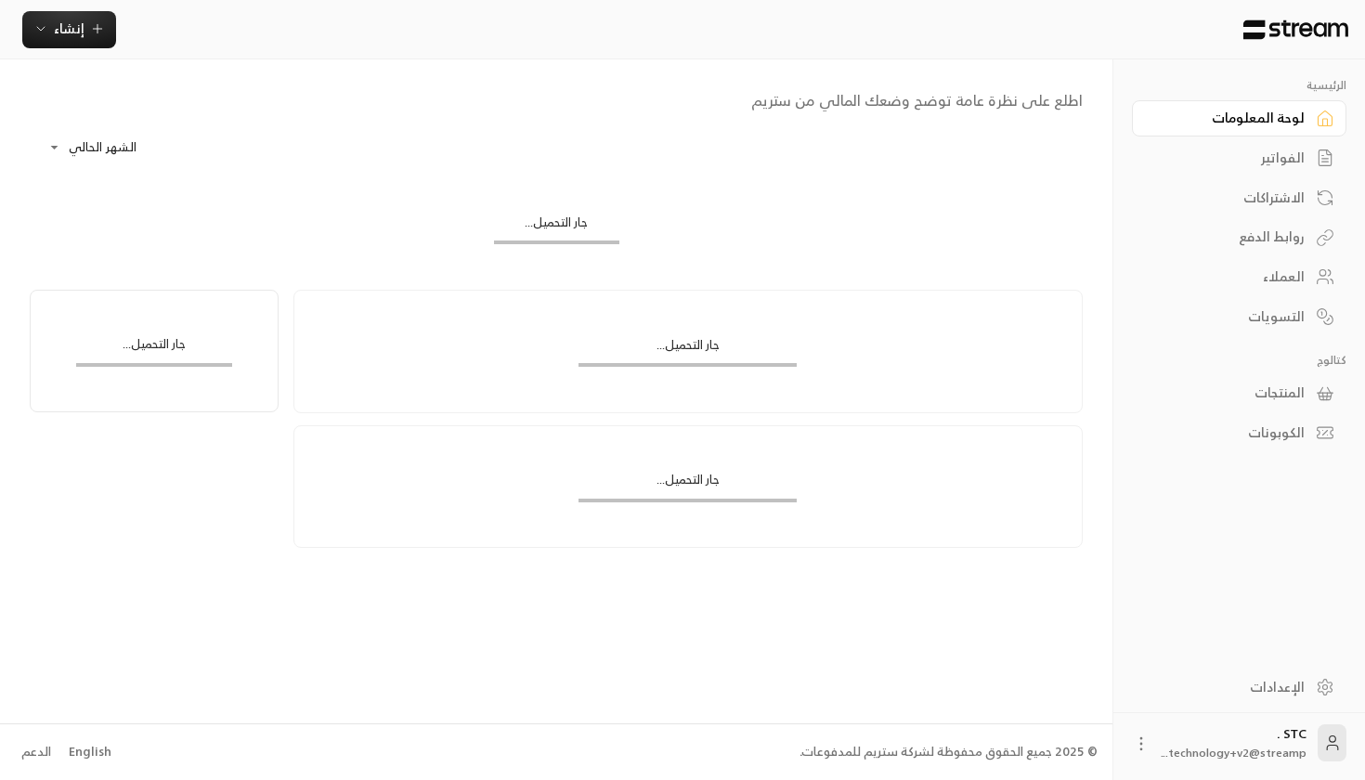
scroll to position [0, -1]
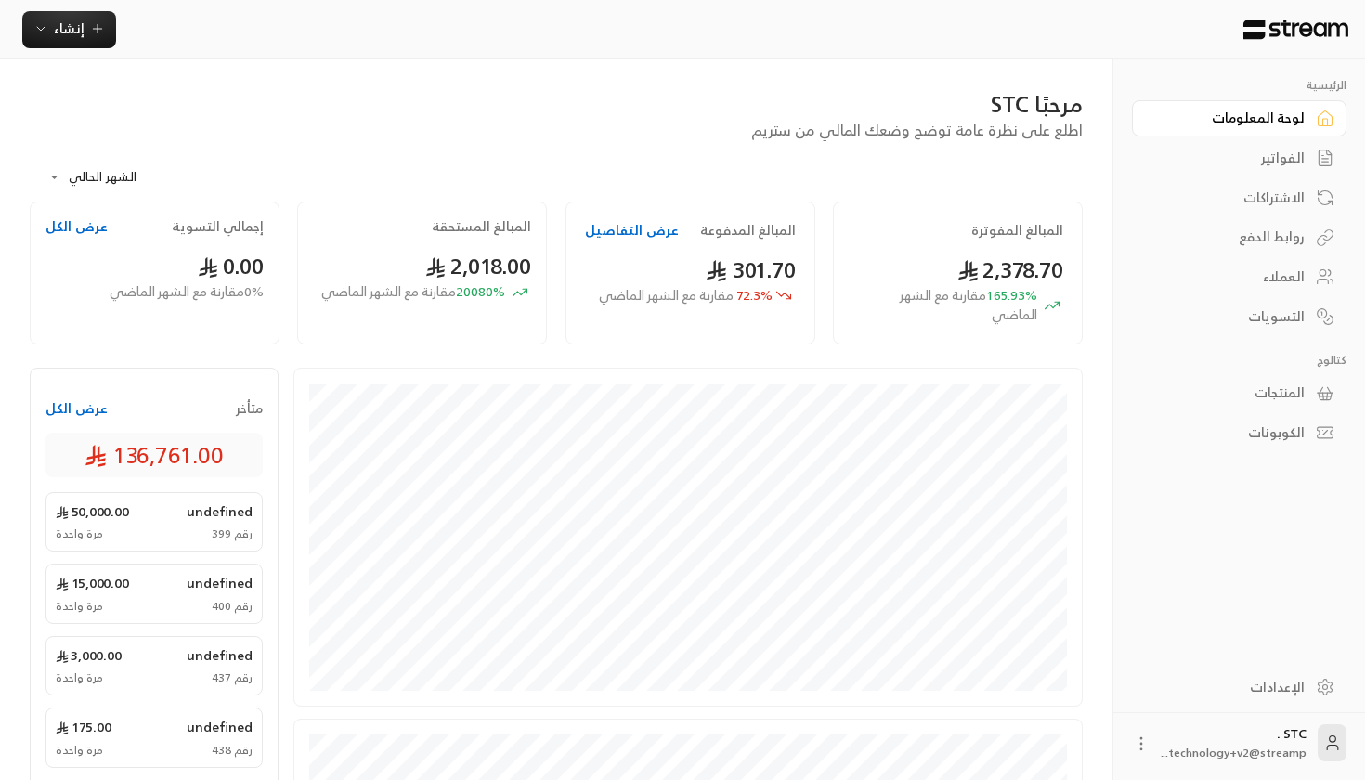
click at [1245, 288] on link "العملاء" at bounding box center [1239, 277] width 214 height 36
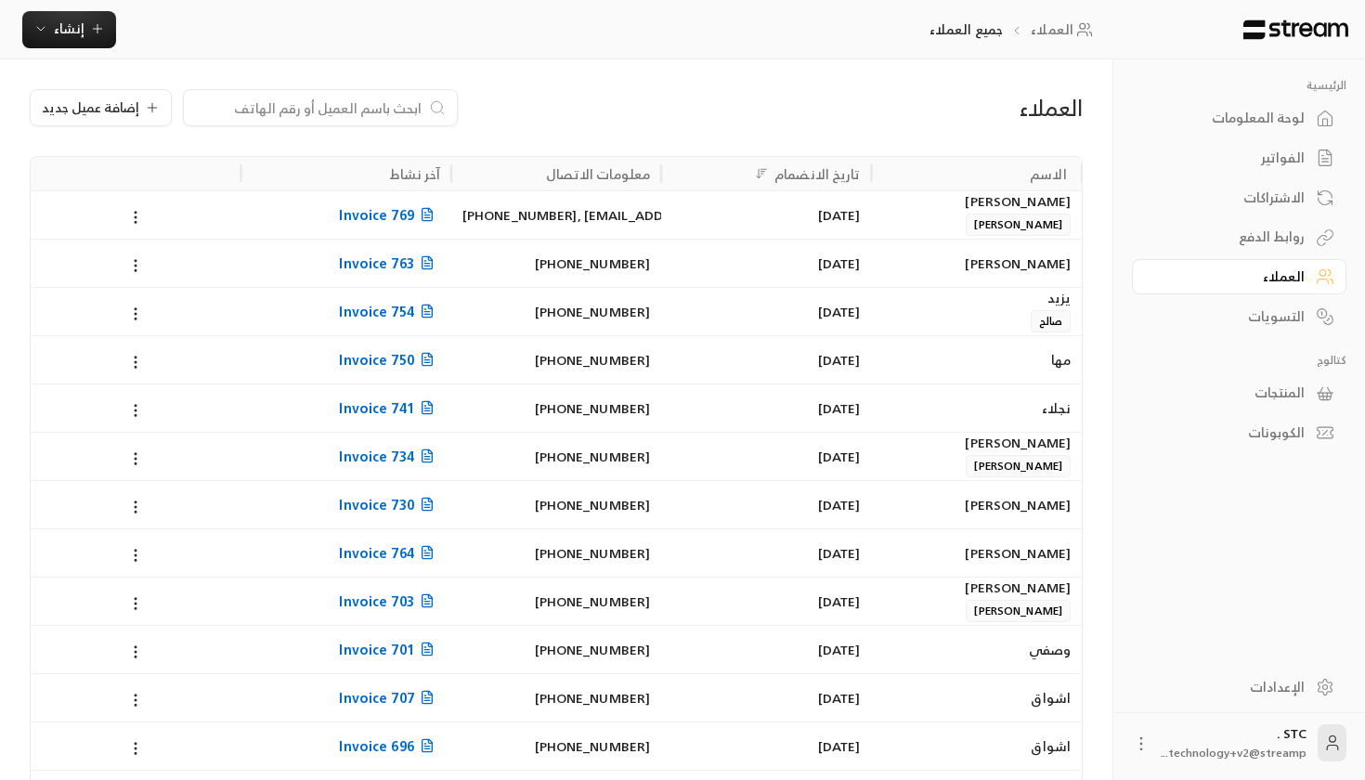
click at [1278, 127] on div "لوحة المعلومات" at bounding box center [1229, 118] width 149 height 19
